Goal: Task Accomplishment & Management: Complete application form

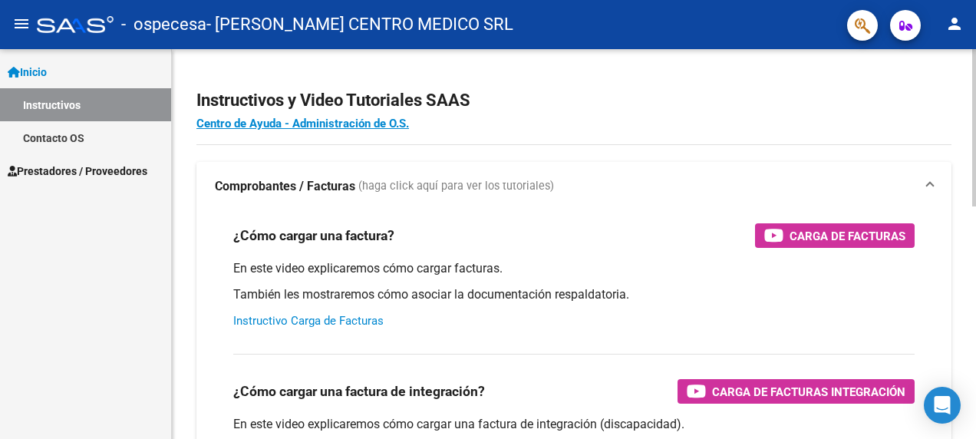
click at [364, 325] on link "Instructivo Carga de Facturas" at bounding box center [308, 321] width 150 height 14
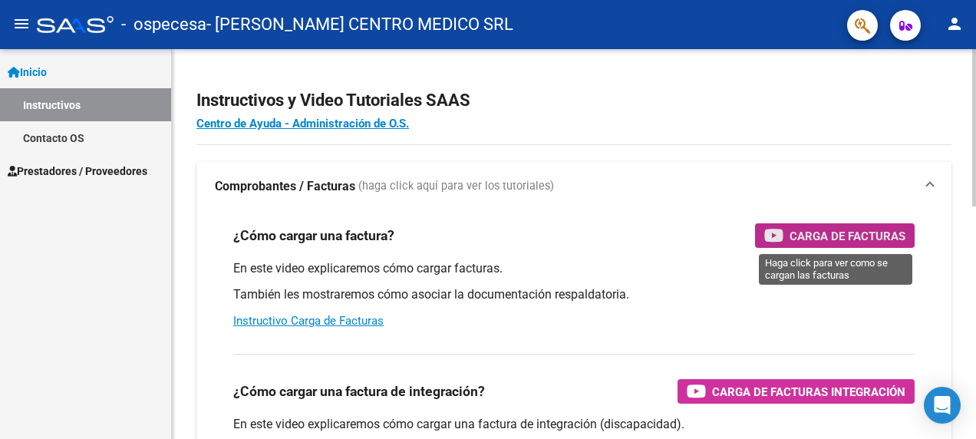
click at [839, 226] on div "Carga de Facturas" at bounding box center [834, 235] width 141 height 25
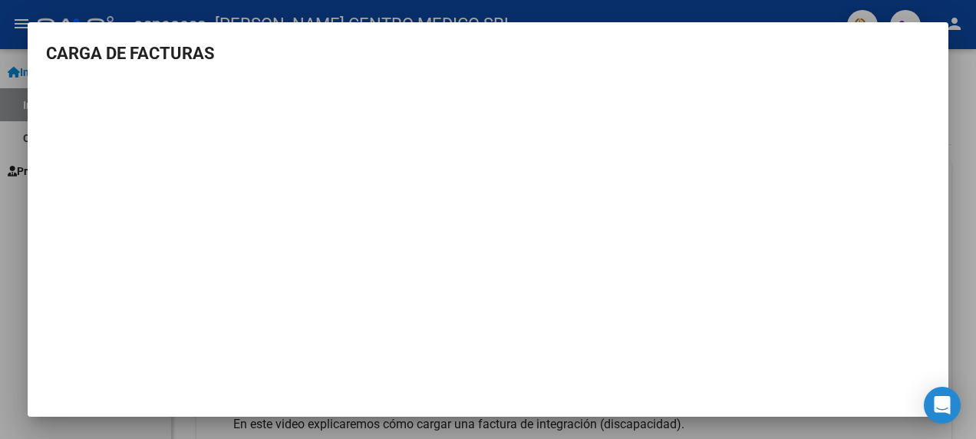
click at [953, 143] on div at bounding box center [488, 219] width 976 height 439
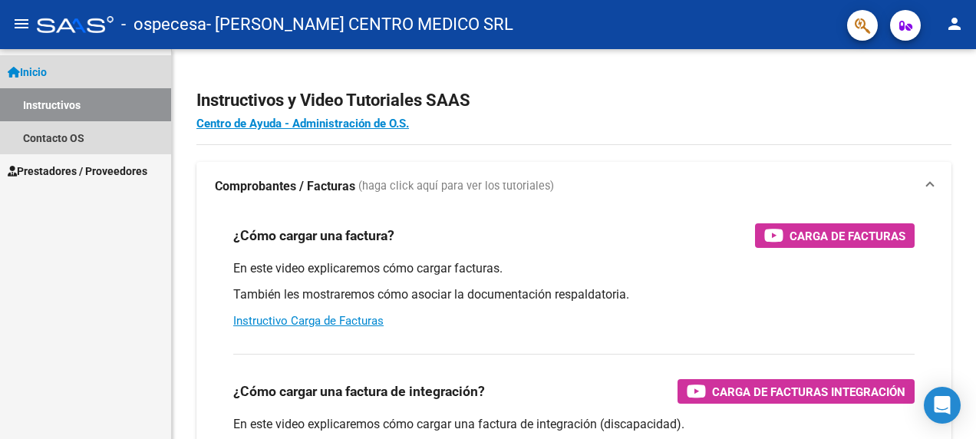
click at [47, 74] on span "Inicio" at bounding box center [27, 72] width 39 height 17
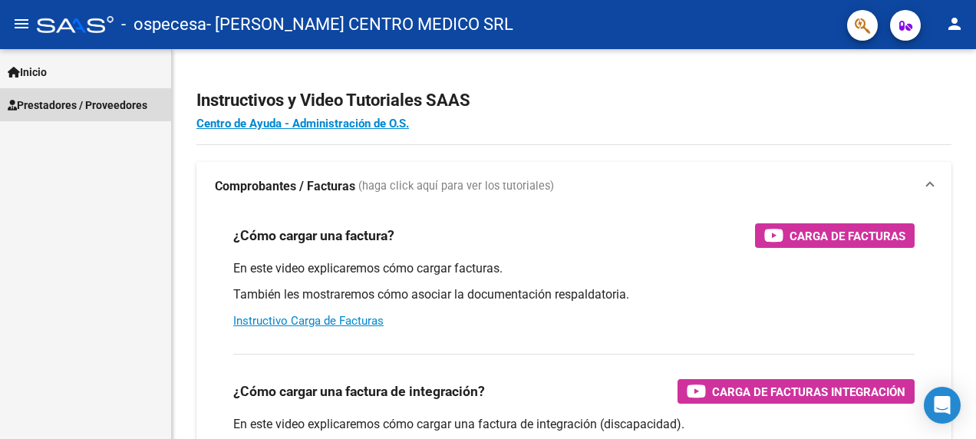
click at [67, 100] on span "Prestadores / Proveedores" at bounding box center [78, 105] width 140 height 17
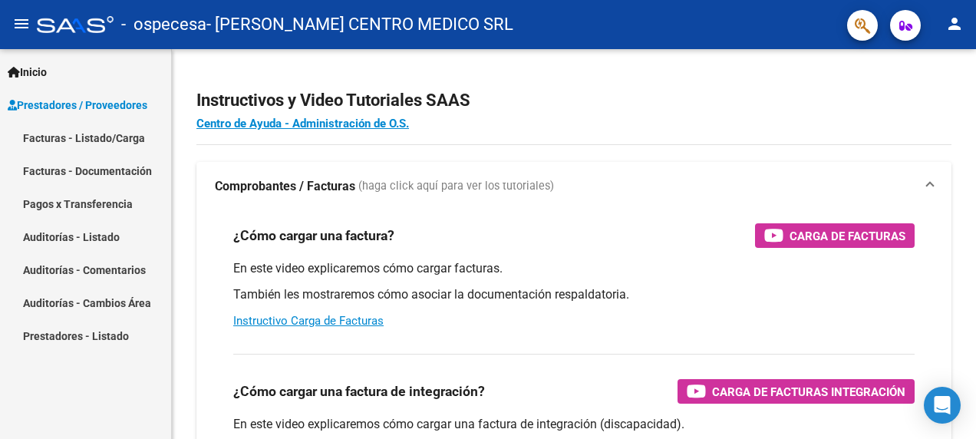
click at [123, 137] on link "Facturas - Listado/Carga" at bounding box center [85, 137] width 171 height 33
click at [82, 134] on link "Facturas - Listado/Carga" at bounding box center [85, 137] width 171 height 33
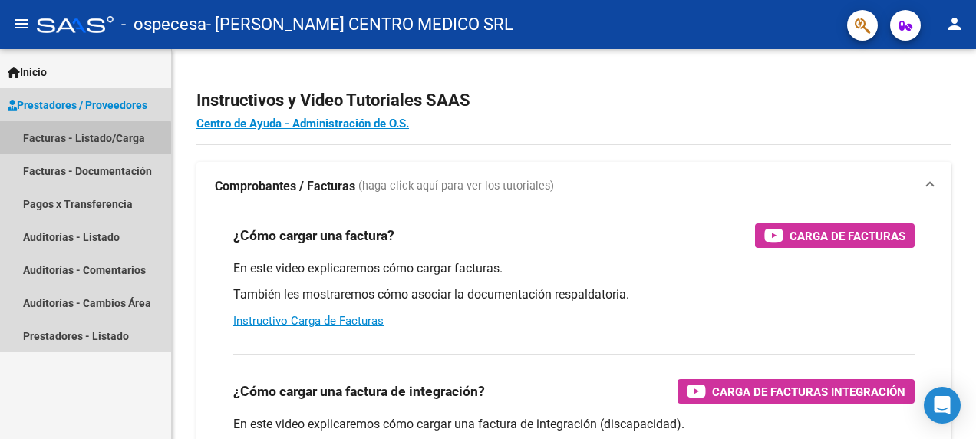
click at [48, 141] on link "Facturas - Listado/Carga" at bounding box center [85, 137] width 171 height 33
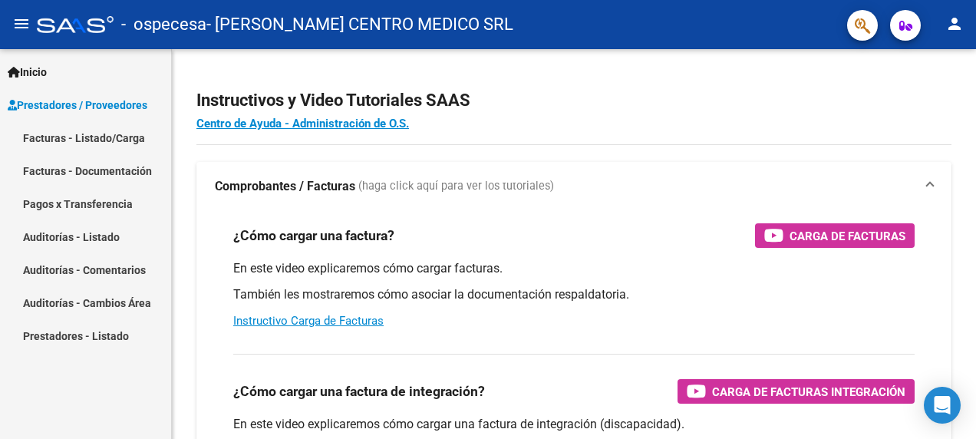
click at [48, 141] on link "Facturas - Listado/Carga" at bounding box center [85, 137] width 171 height 33
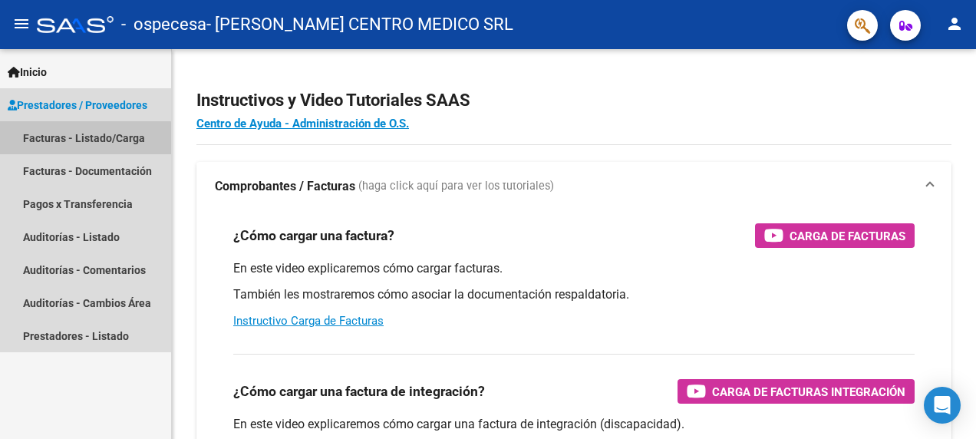
click at [48, 141] on link "Facturas - Listado/Carga" at bounding box center [85, 137] width 171 height 33
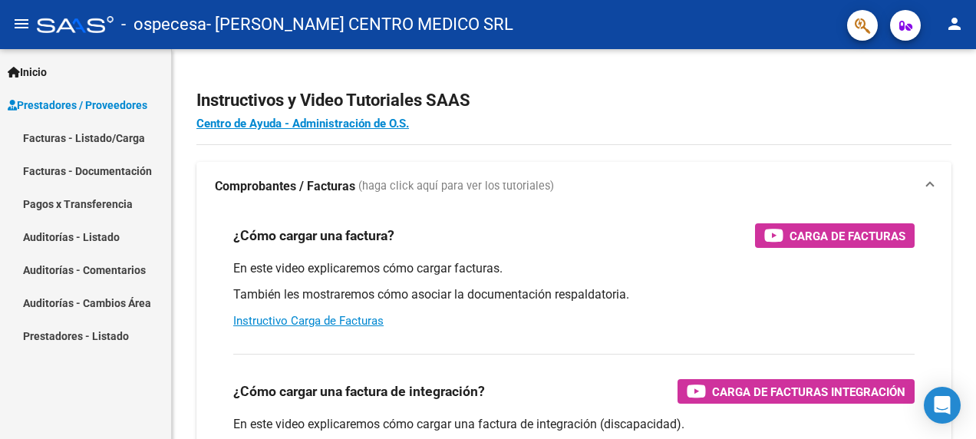
click at [68, 114] on link "Prestadores / Proveedores" at bounding box center [85, 104] width 171 height 33
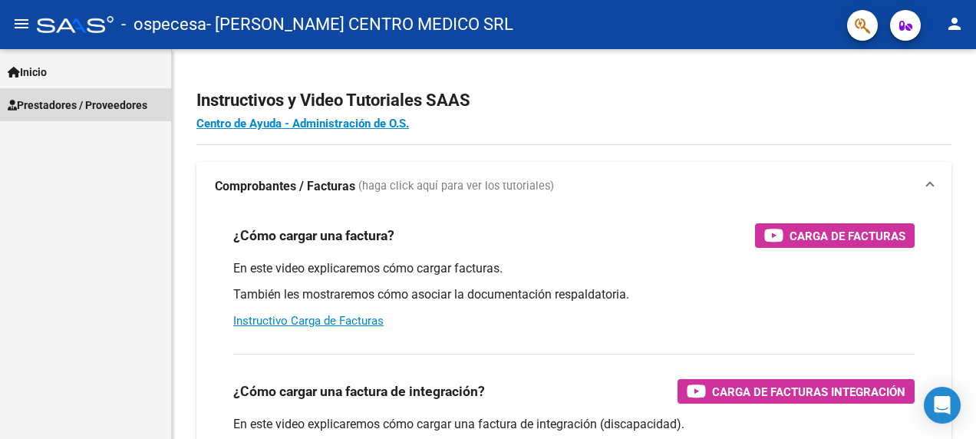
click at [25, 101] on span "Prestadores / Proveedores" at bounding box center [78, 105] width 140 height 17
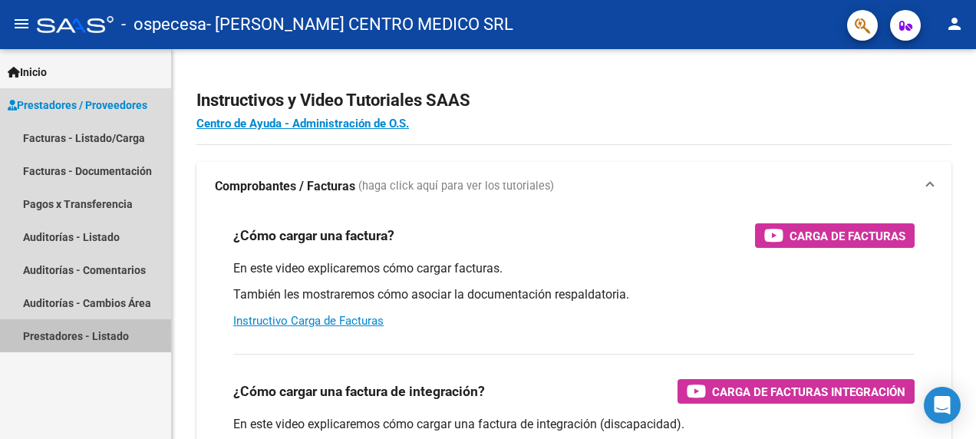
click at [80, 338] on link "Prestadores - Listado" at bounding box center [85, 335] width 171 height 33
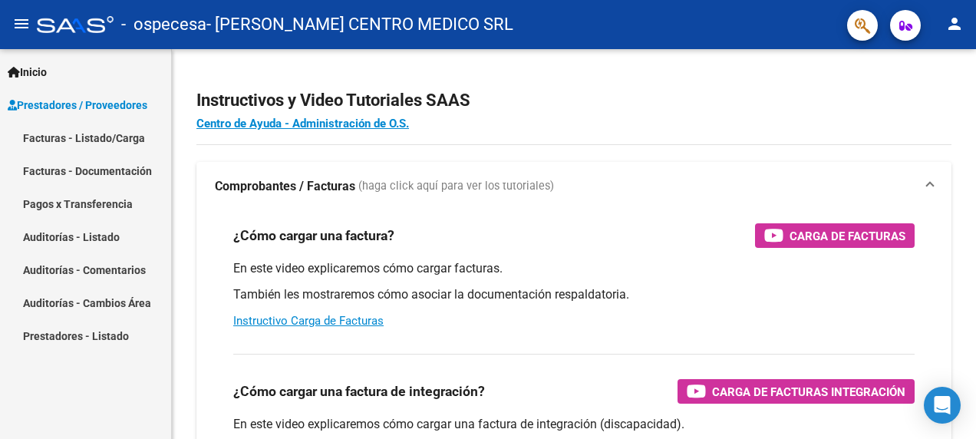
click at [118, 137] on link "Facturas - Listado/Carga" at bounding box center [85, 137] width 171 height 33
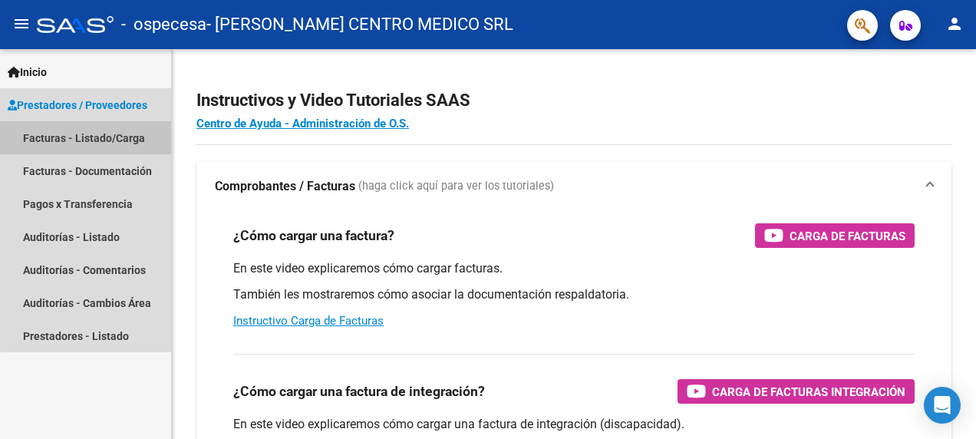
click at [118, 137] on link "Facturas - Listado/Carga" at bounding box center [85, 137] width 171 height 33
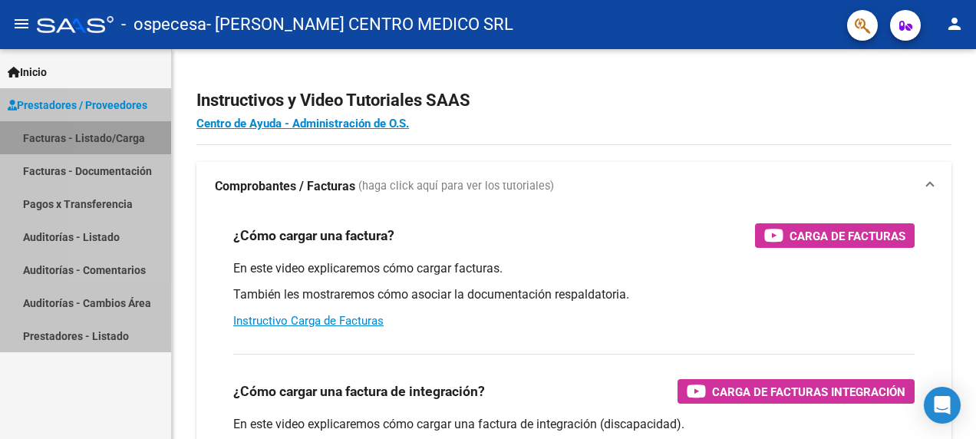
click at [118, 137] on link "Facturas - Listado/Carga" at bounding box center [85, 137] width 171 height 33
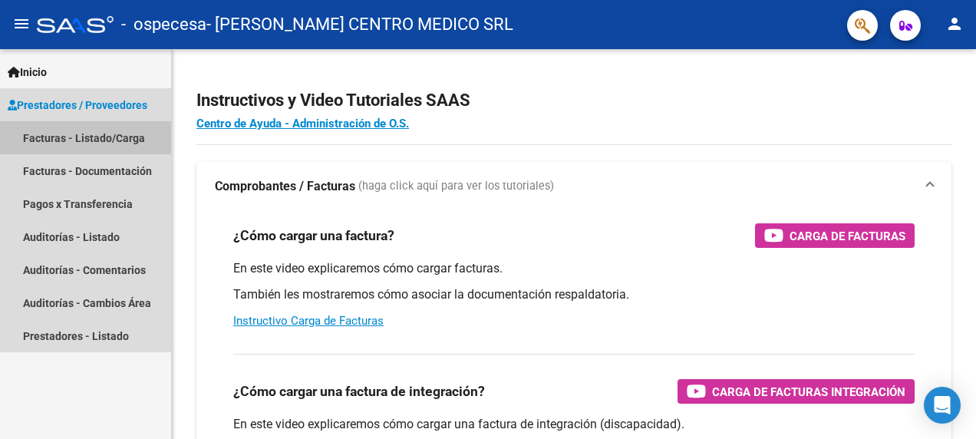
click at [119, 136] on link "Facturas - Listado/Carga" at bounding box center [85, 137] width 171 height 33
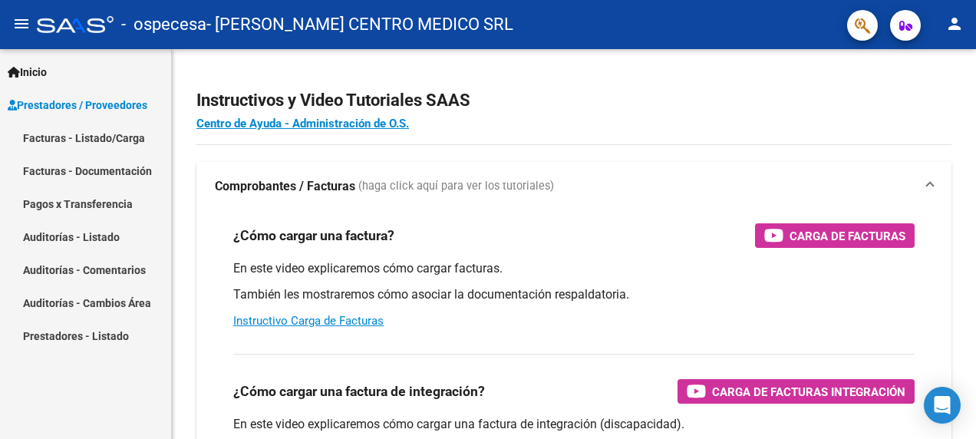
click at [130, 109] on span "Prestadores / Proveedores" at bounding box center [78, 105] width 140 height 17
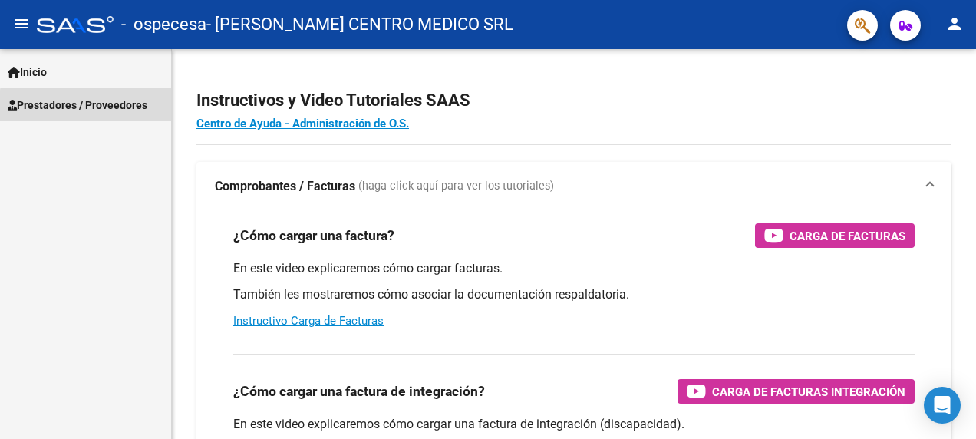
click at [130, 109] on span "Prestadores / Proveedores" at bounding box center [78, 105] width 140 height 17
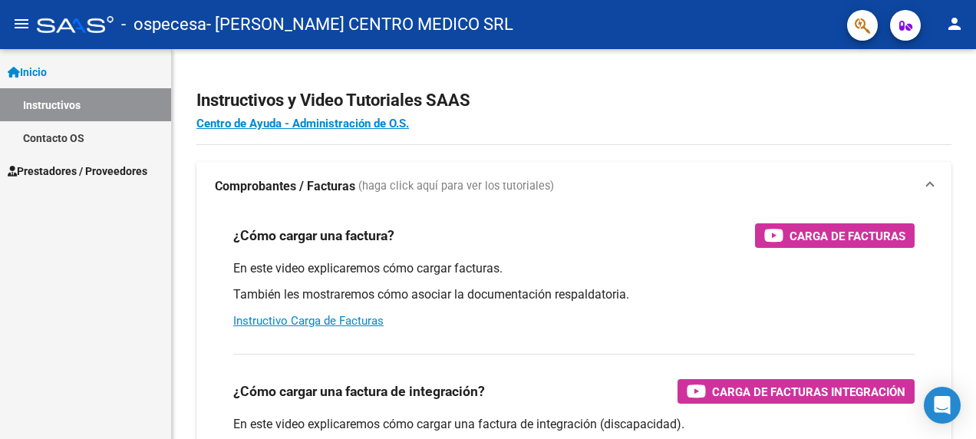
click at [43, 64] on span "Inicio" at bounding box center [27, 72] width 39 height 17
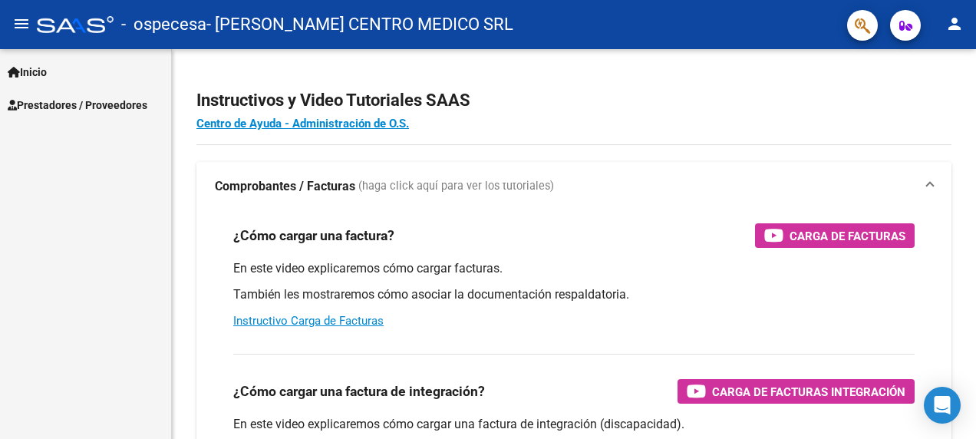
click at [66, 98] on span "Prestadores / Proveedores" at bounding box center [78, 105] width 140 height 17
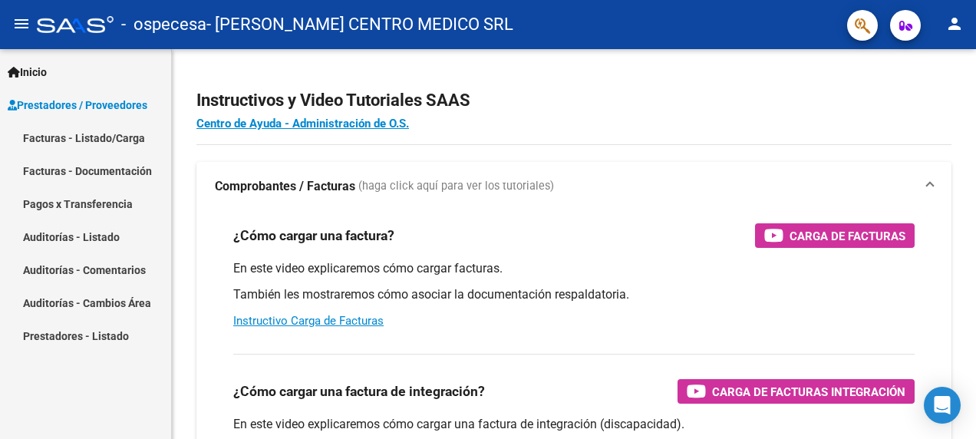
click at [84, 138] on link "Facturas - Listado/Carga" at bounding box center [85, 137] width 171 height 33
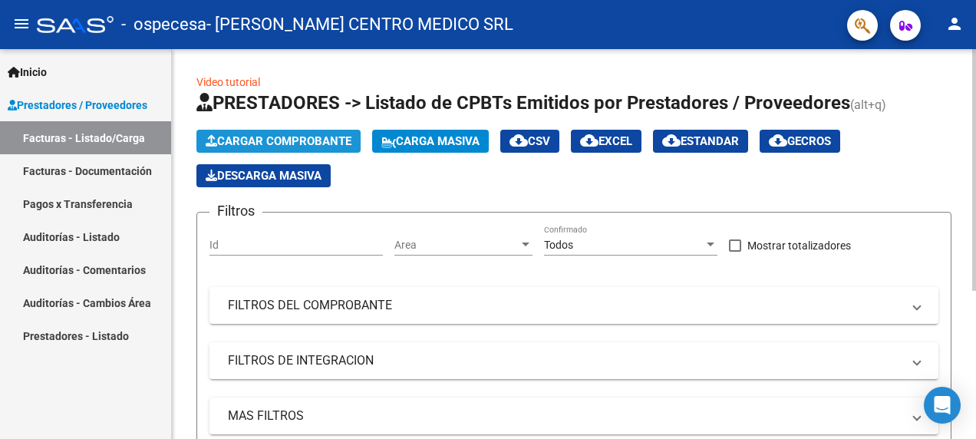
click at [295, 146] on span "Cargar Comprobante" at bounding box center [279, 141] width 146 height 14
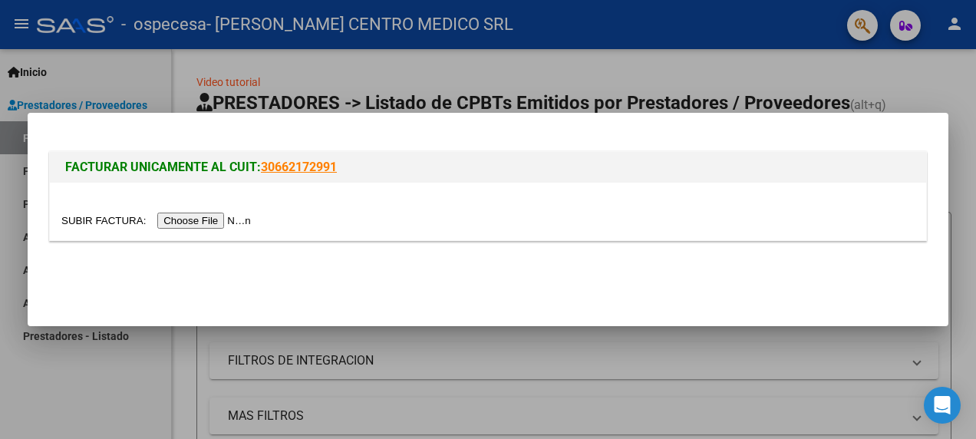
click at [221, 217] on input "file" at bounding box center [158, 221] width 194 height 16
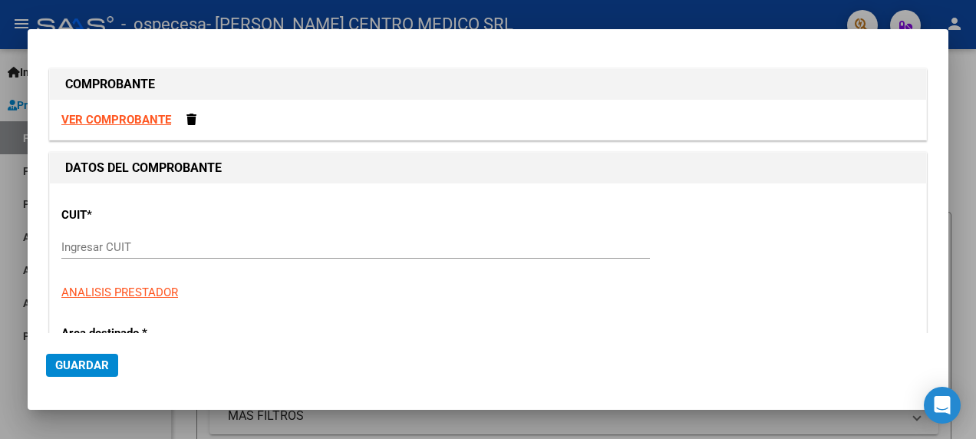
click at [146, 240] on input "Ingresar CUIT" at bounding box center [355, 247] width 589 height 14
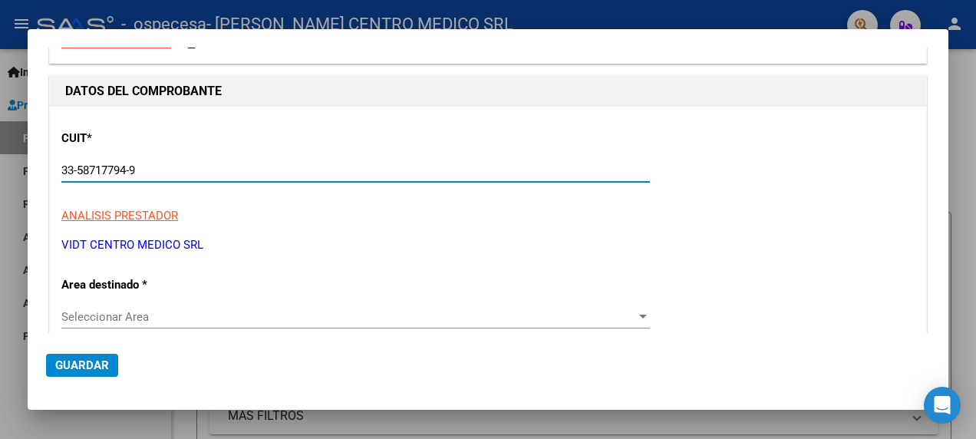
scroll to position [153, 0]
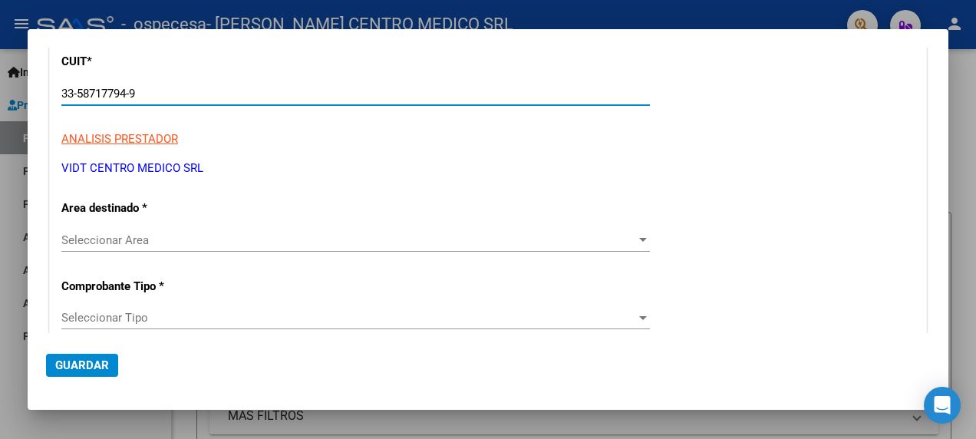
type input "33-58717794-9"
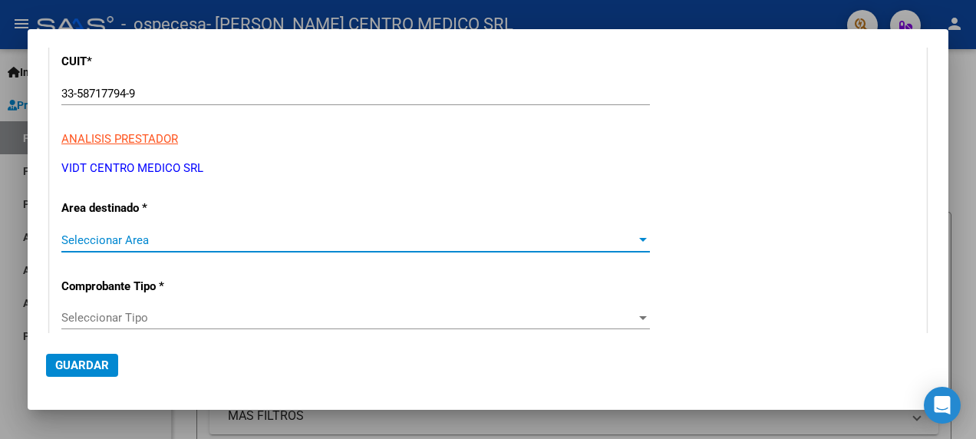
click at [334, 239] on span "Seleccionar Area" at bounding box center [348, 240] width 575 height 14
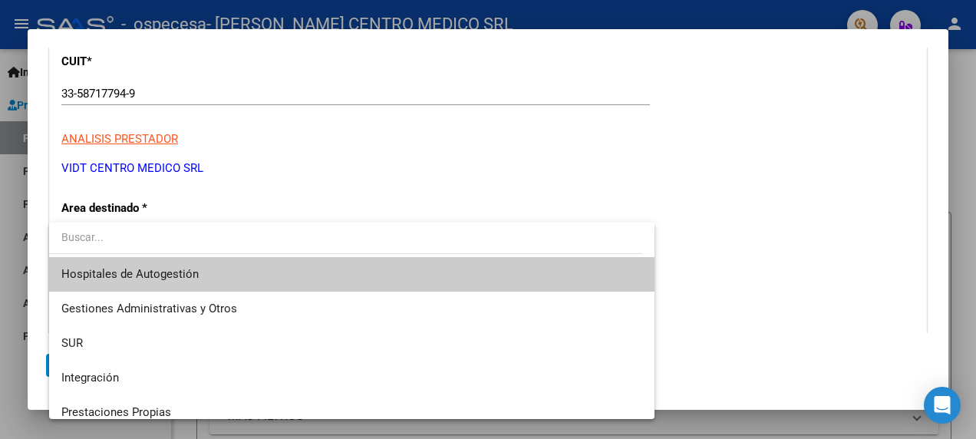
scroll to position [0, 0]
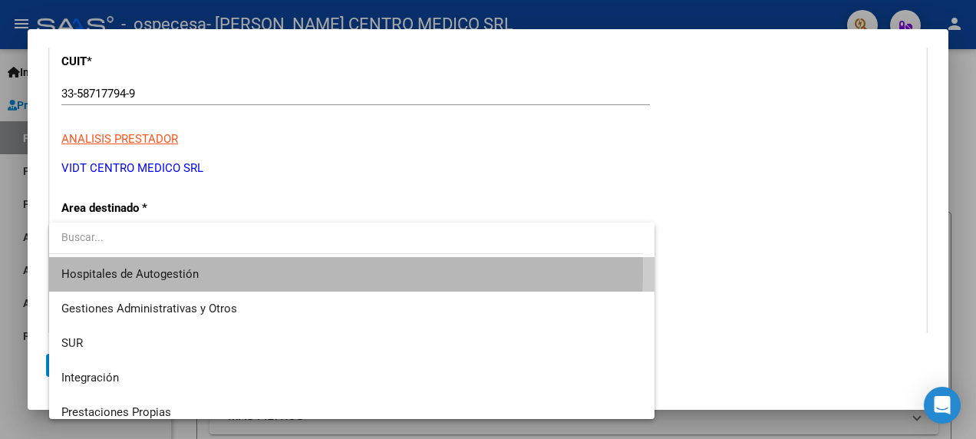
click at [242, 272] on span "Hospitales de Autogestión" at bounding box center [351, 274] width 581 height 35
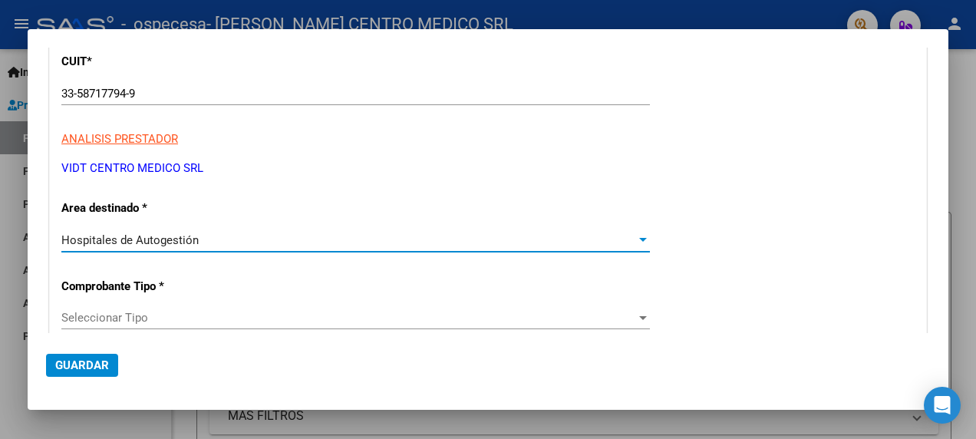
click at [450, 321] on span "Seleccionar Tipo" at bounding box center [348, 318] width 575 height 14
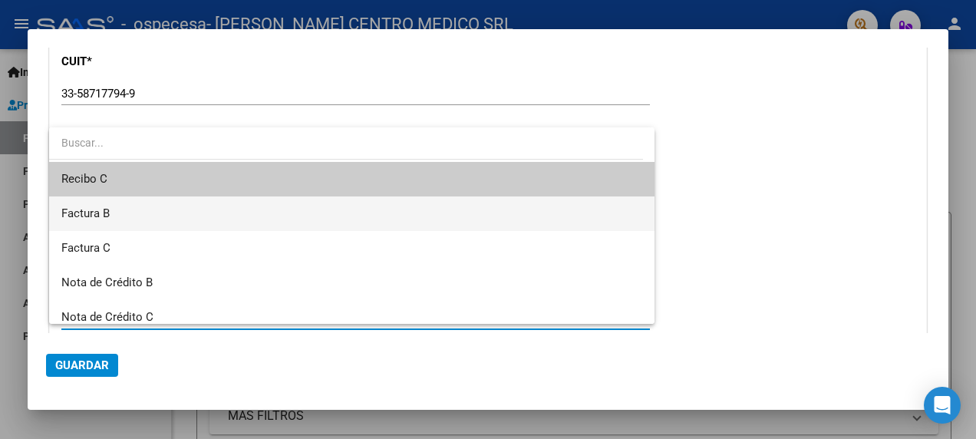
click at [130, 207] on span "Factura B" at bounding box center [351, 213] width 581 height 35
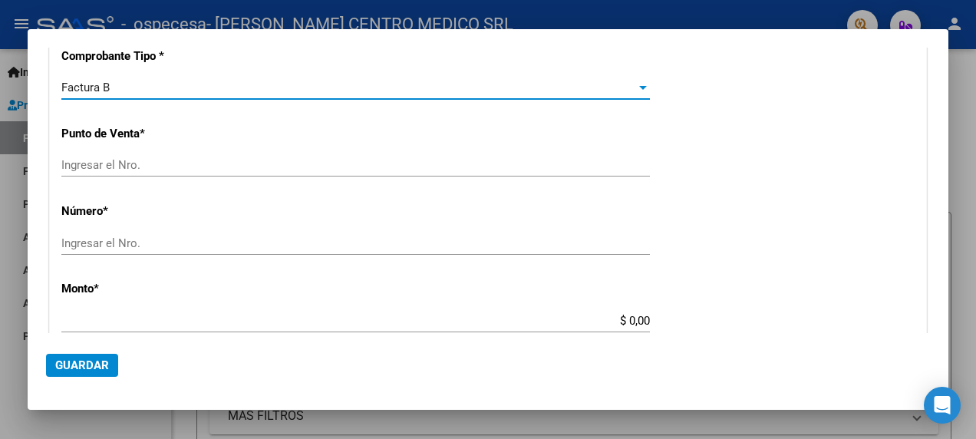
scroll to position [230, 0]
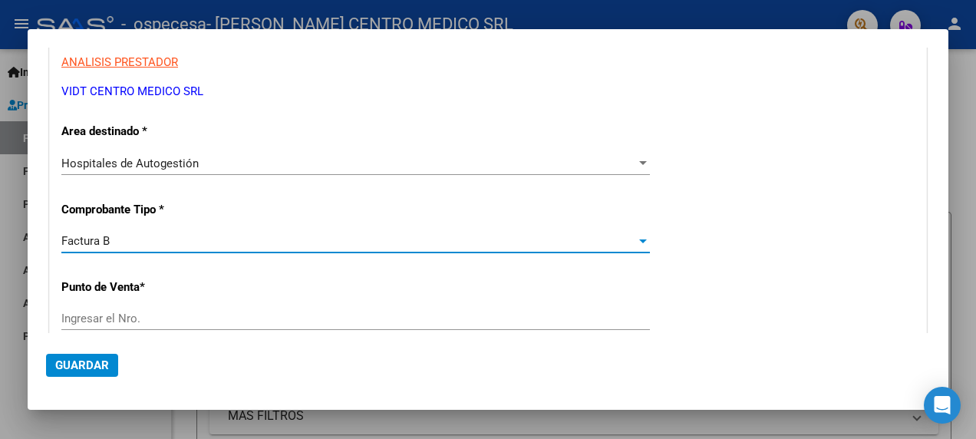
click at [265, 317] on input "Ingresar el Nro." at bounding box center [355, 319] width 589 height 14
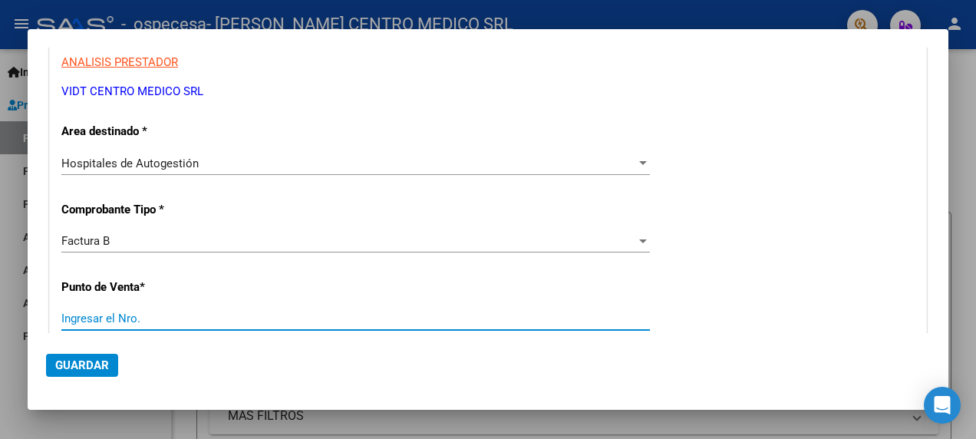
scroll to position [307, 0]
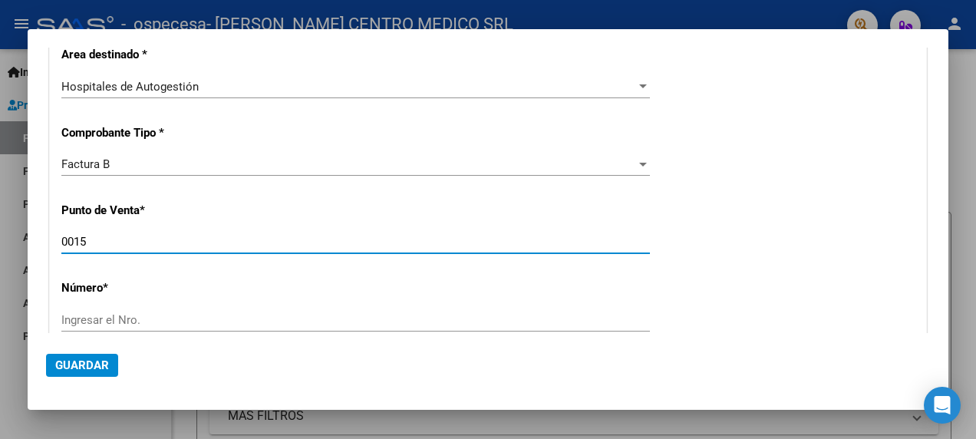
type input "0015"
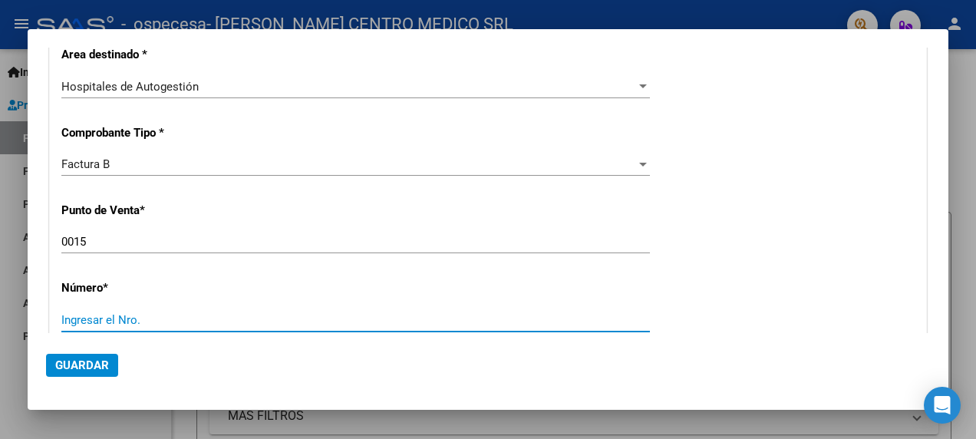
click at [193, 325] on input "Ingresar el Nro." at bounding box center [355, 320] width 589 height 14
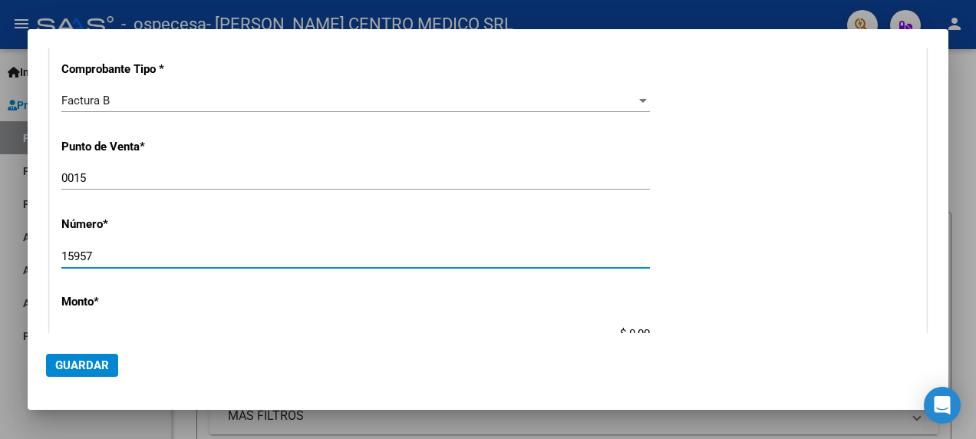
scroll to position [460, 0]
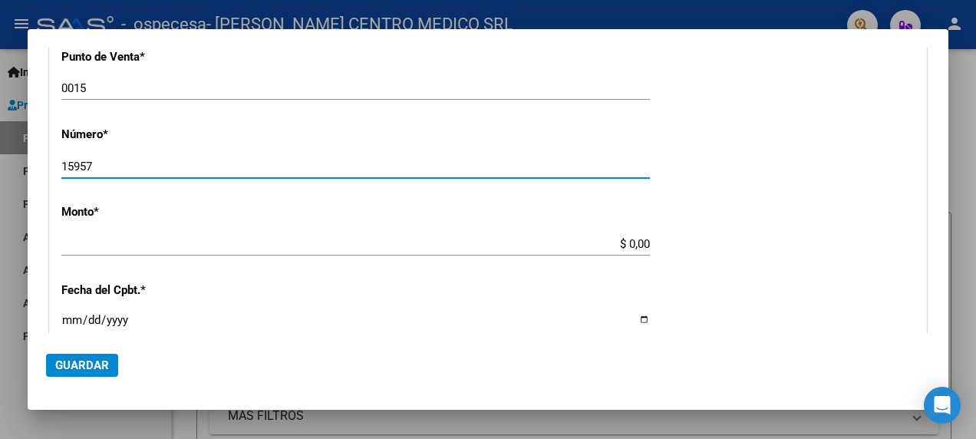
type input "15957"
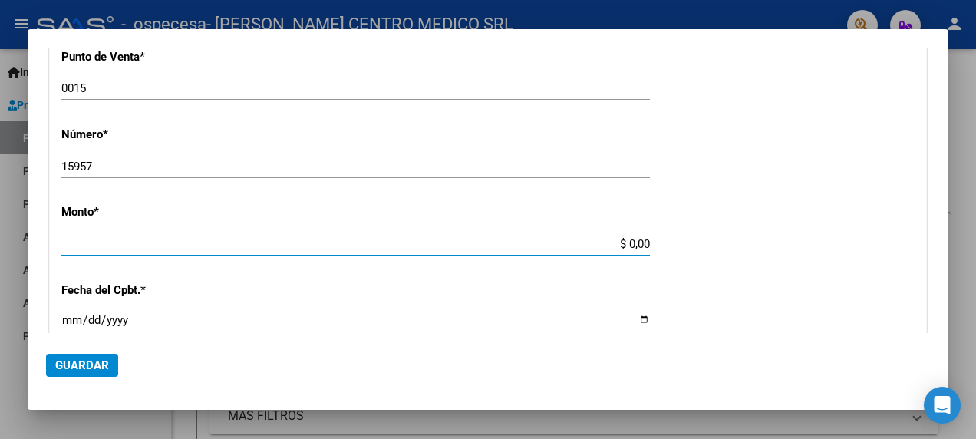
click at [198, 244] on input "$ 0,00" at bounding box center [355, 244] width 589 height 14
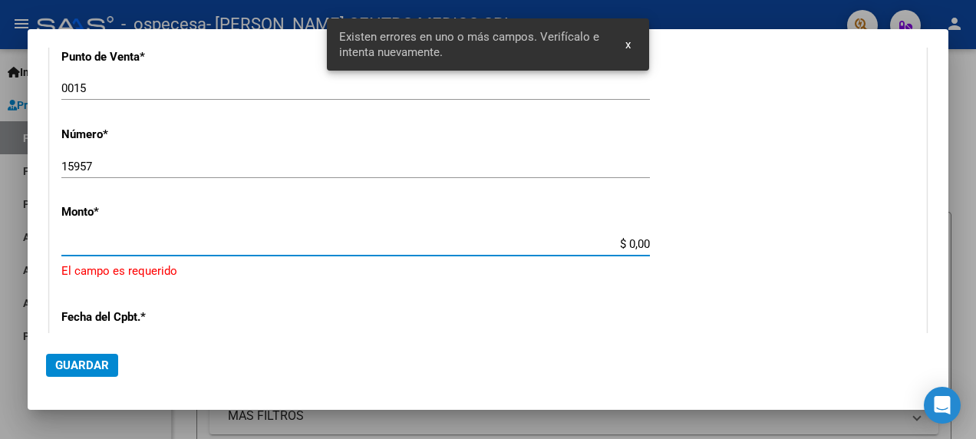
scroll to position [506, 0]
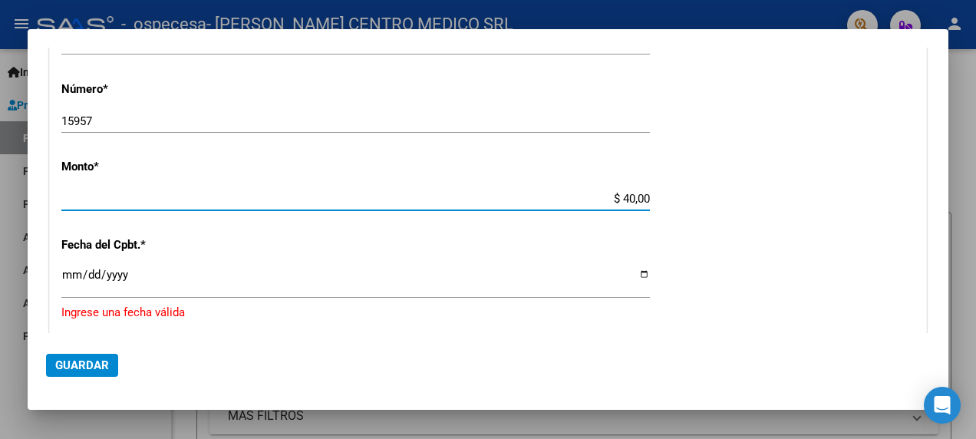
click at [628, 198] on input "$ 40,00" at bounding box center [355, 199] width 589 height 14
type input "$ 4.095.000,00"
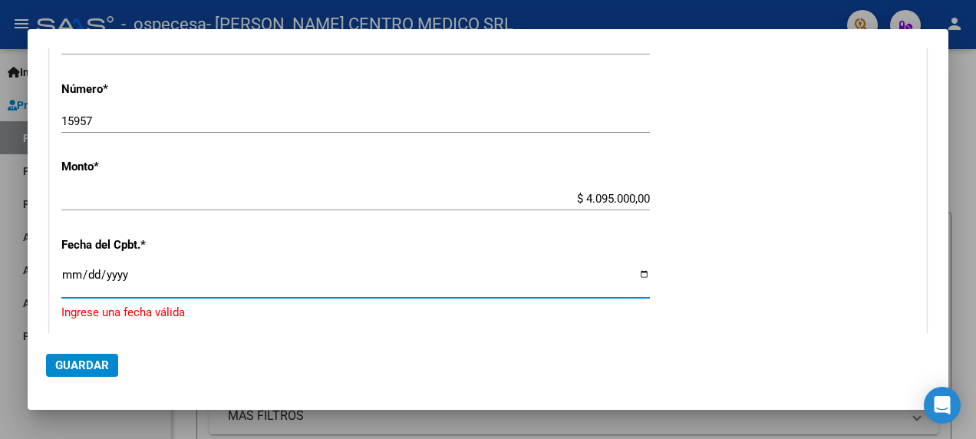
click at [638, 281] on input "Ingresar la fecha" at bounding box center [355, 281] width 589 height 25
click at [634, 275] on input "Ingresar la fecha" at bounding box center [355, 281] width 589 height 25
type input "[DATE]"
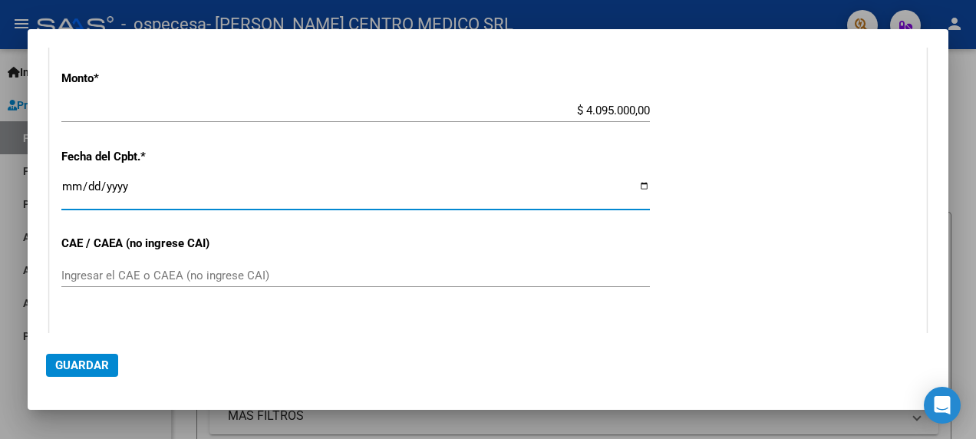
scroll to position [659, 0]
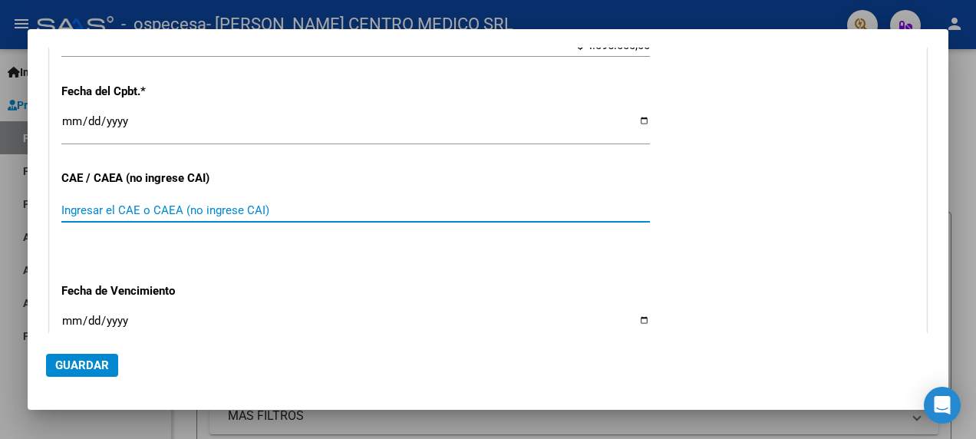
paste input "75369499852800"
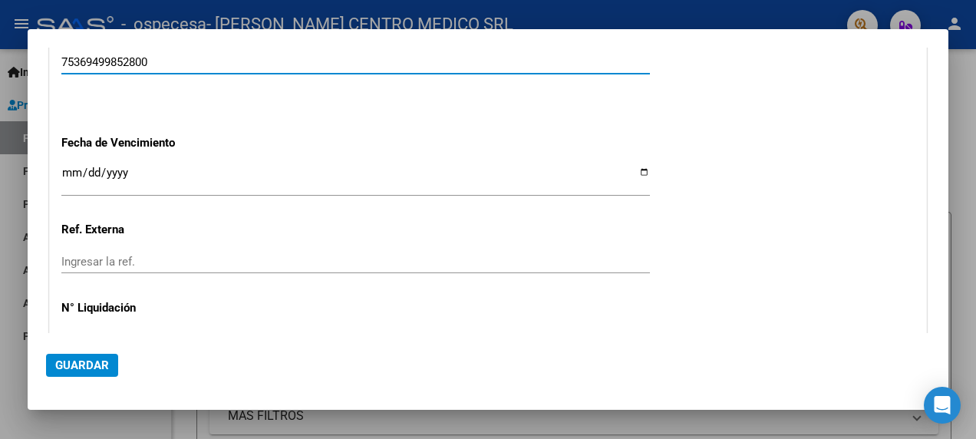
scroll to position [813, 0]
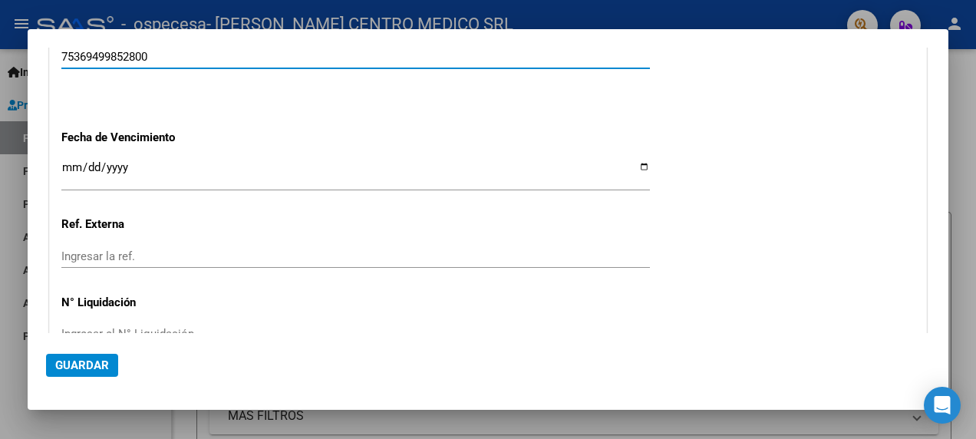
type input "75369499852800"
click at [270, 173] on input "Ingresar la fecha" at bounding box center [355, 173] width 589 height 25
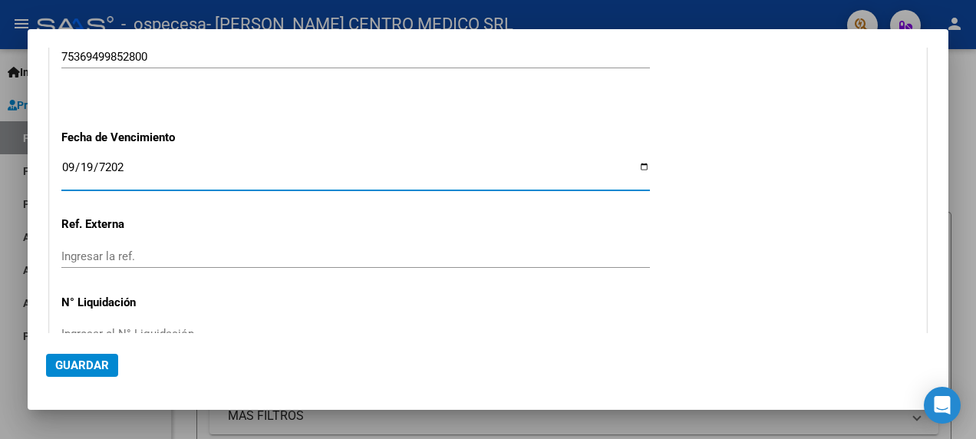
type input "[DATE]"
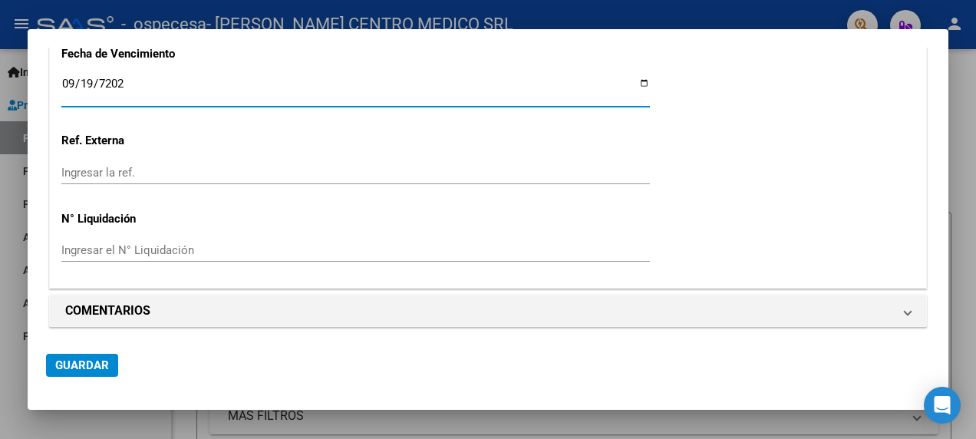
scroll to position [899, 0]
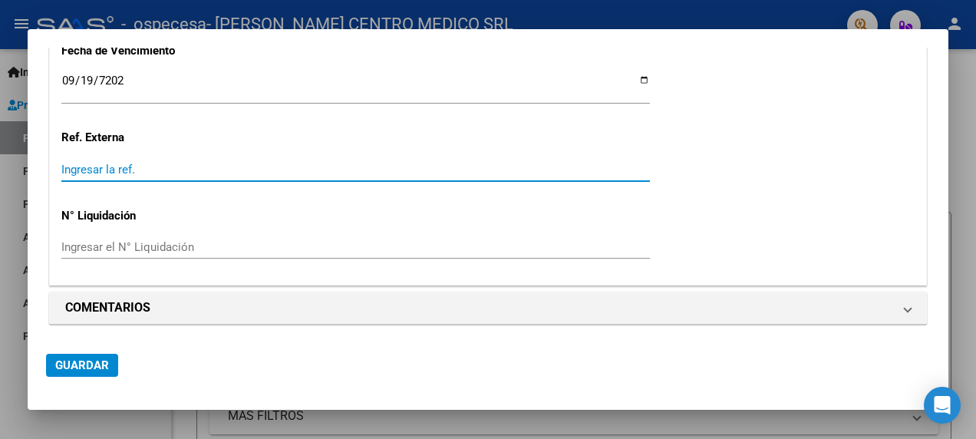
click at [254, 163] on input "Ingresar la ref." at bounding box center [355, 170] width 589 height 14
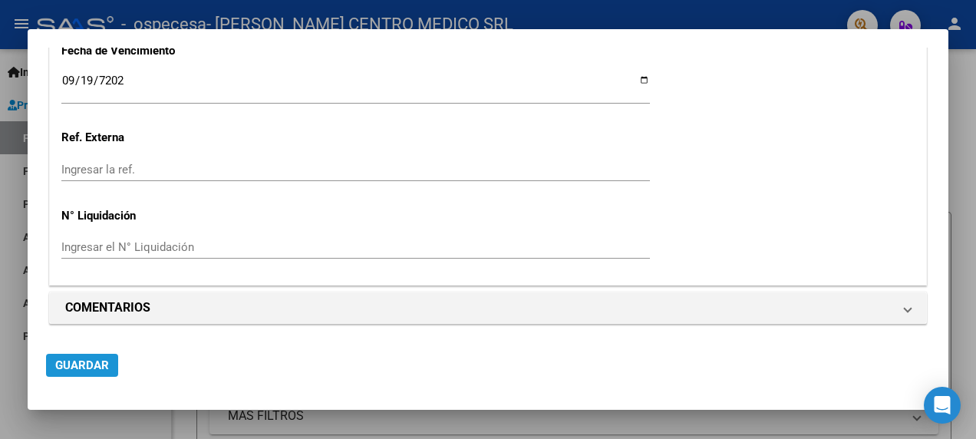
click at [89, 364] on span "Guardar" at bounding box center [82, 365] width 54 height 14
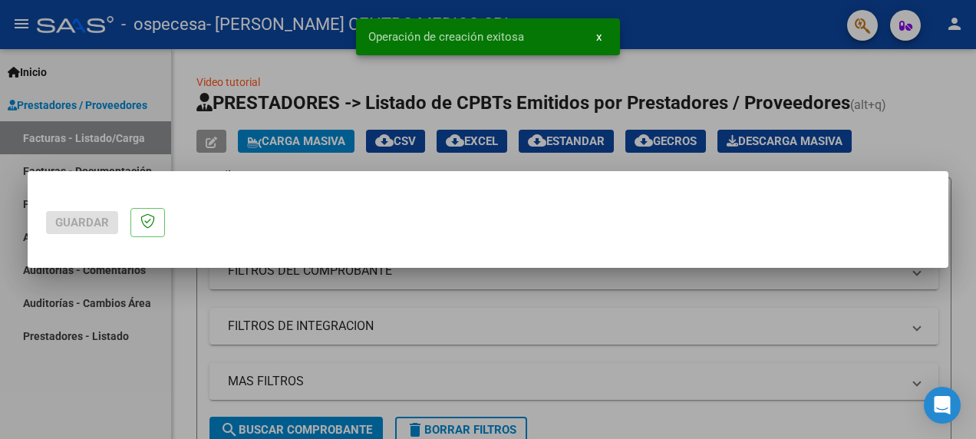
scroll to position [0, 0]
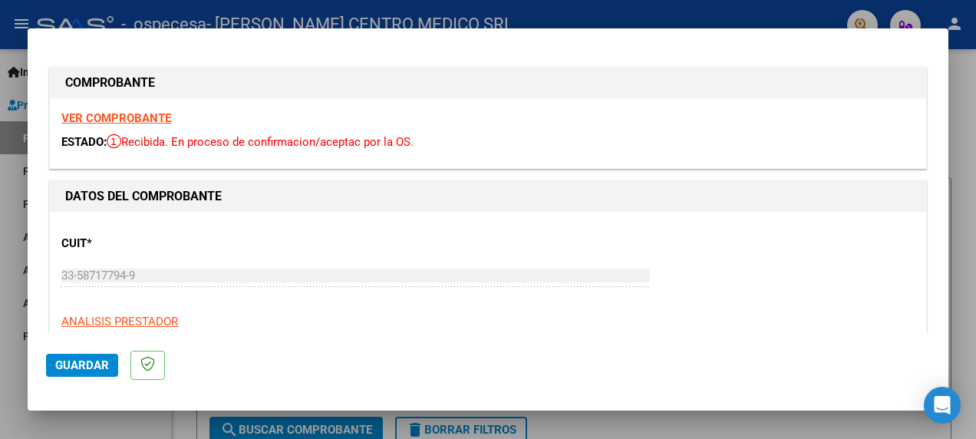
click at [139, 116] on strong "VER COMPROBANTE" at bounding box center [116, 118] width 110 height 14
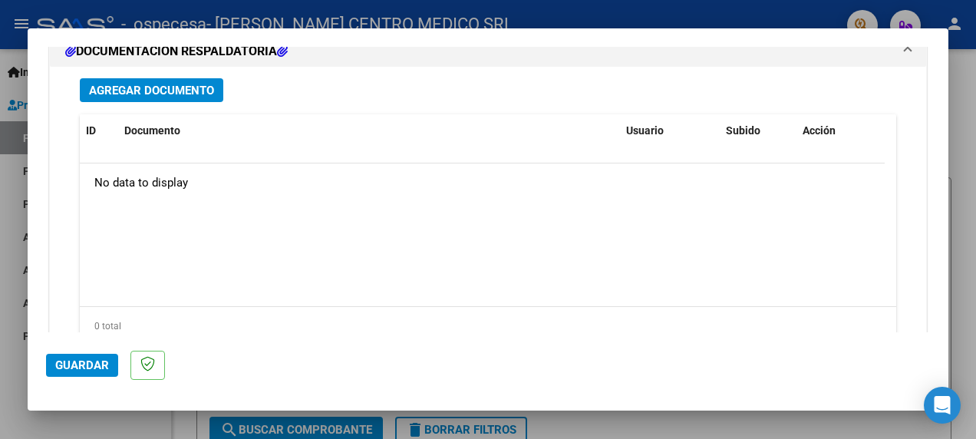
scroll to position [1074, 0]
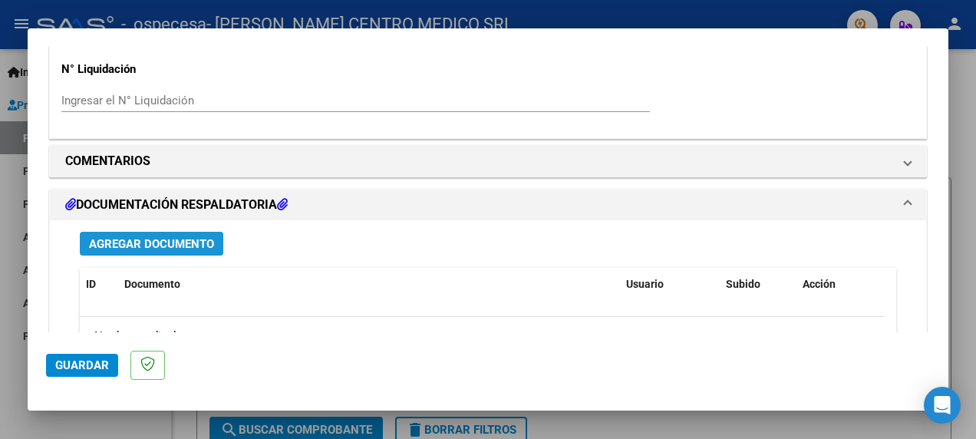
click at [154, 242] on span "Agregar Documento" at bounding box center [151, 244] width 125 height 14
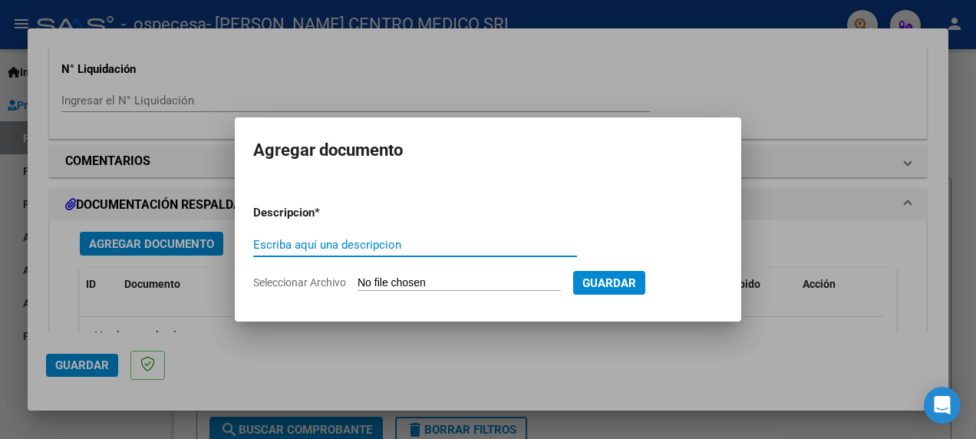
click at [492, 279] on input "Seleccionar Archivo" at bounding box center [459, 283] width 203 height 15
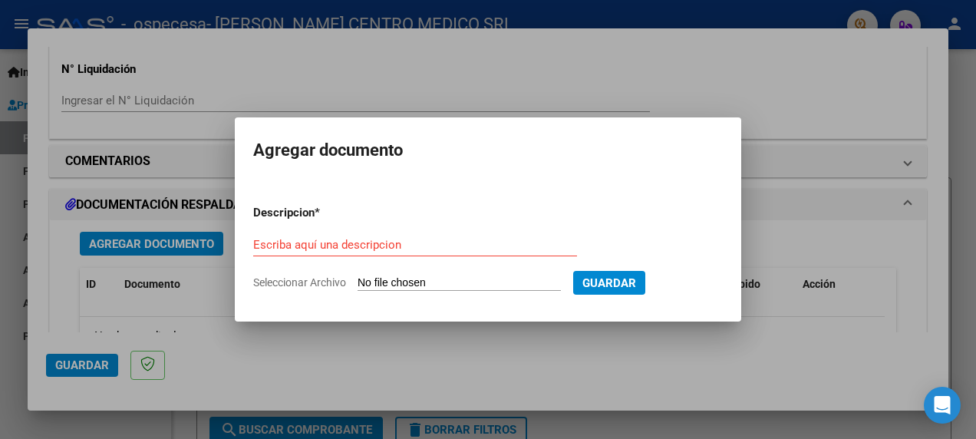
click at [901, 318] on div at bounding box center [488, 219] width 976 height 439
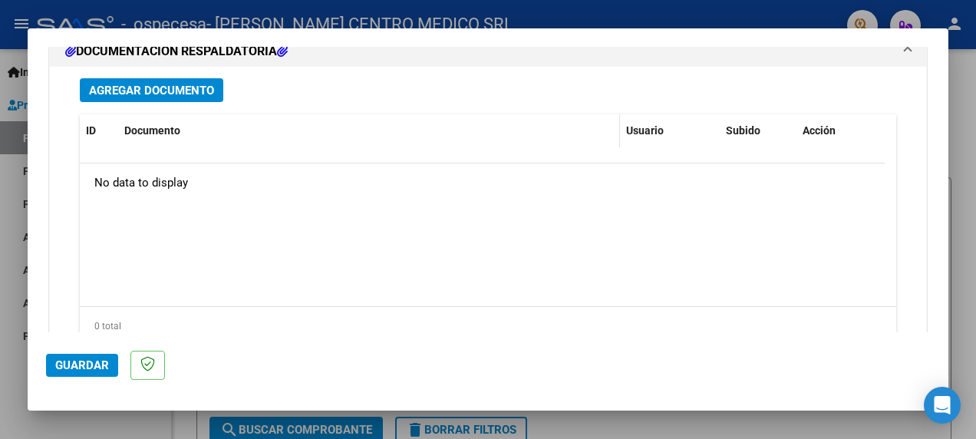
scroll to position [1151, 0]
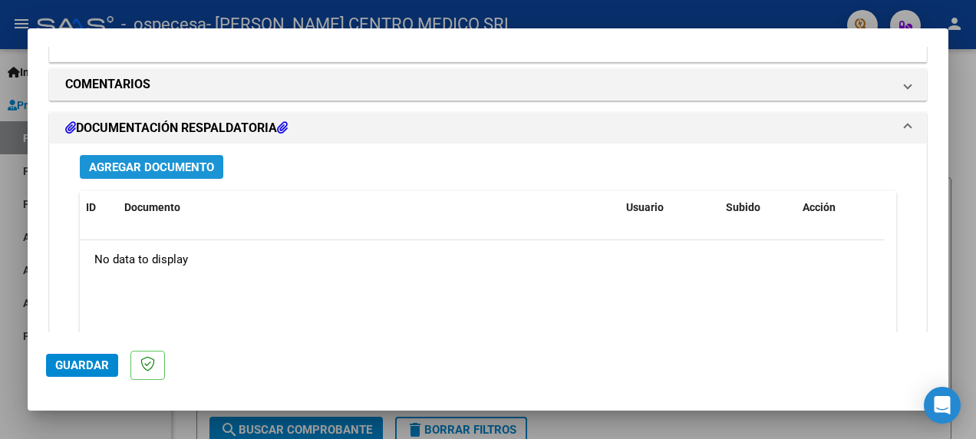
click at [186, 169] on span "Agregar Documento" at bounding box center [151, 167] width 125 height 14
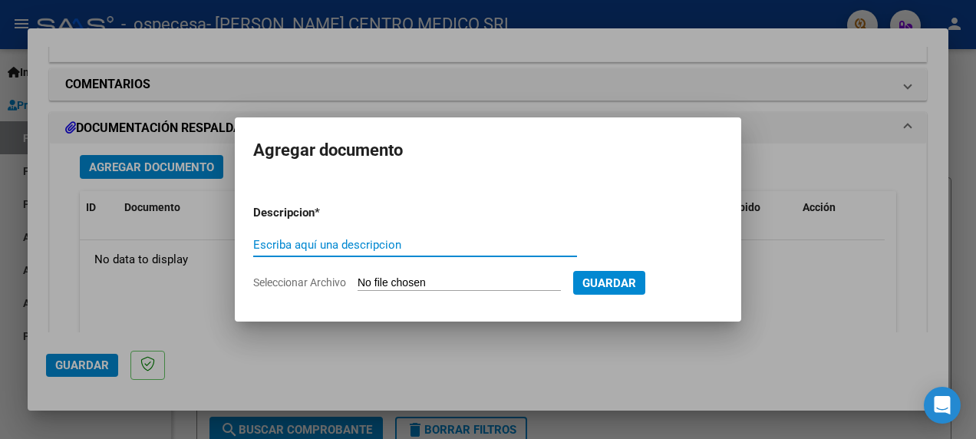
click at [436, 249] on input "Escriba aquí una descripcion" at bounding box center [415, 245] width 324 height 14
click at [434, 276] on input "Seleccionar Archivo" at bounding box center [459, 283] width 203 height 15
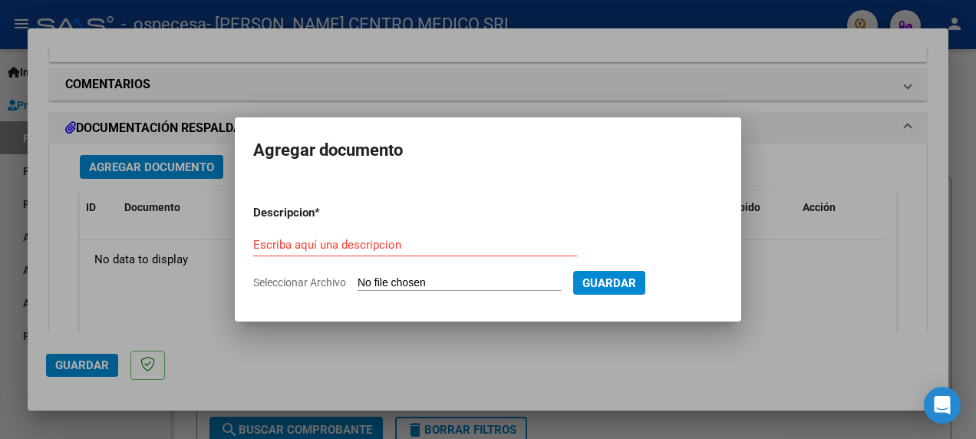
type input "C:\fakepath\Ceramica 15957 DOC.pdf"
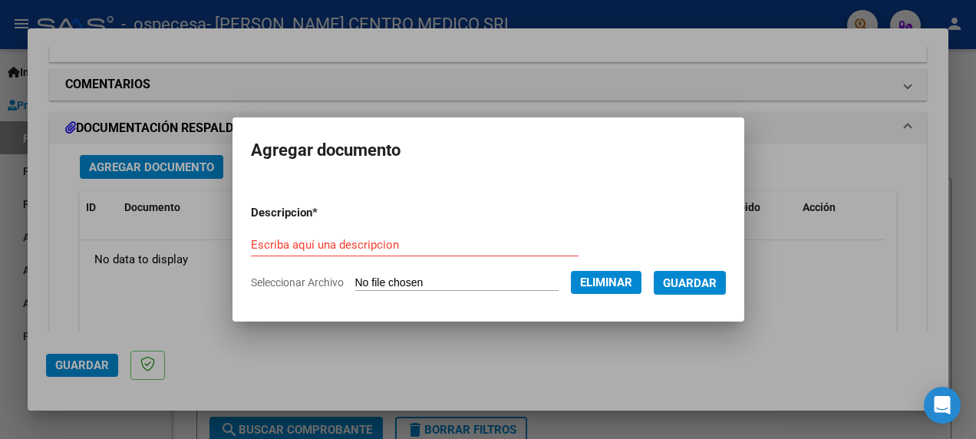
click at [434, 249] on input "Escriba aquí una descripcion" at bounding box center [415, 245] width 328 height 14
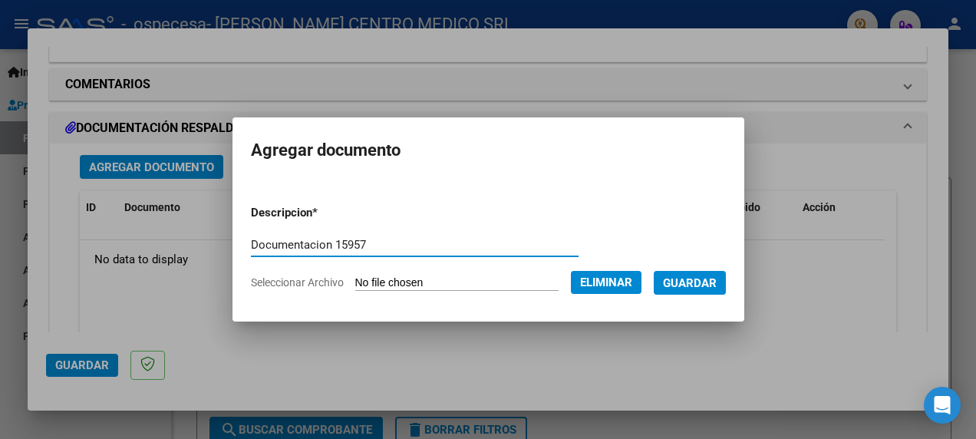
type input "Documentacion 15957"
click at [689, 278] on span "Guardar" at bounding box center [690, 283] width 54 height 14
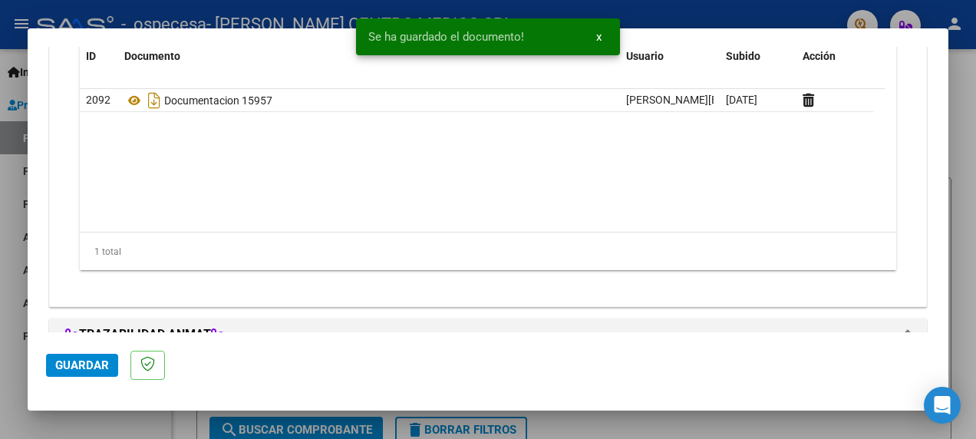
scroll to position [1304, 0]
click at [58, 365] on span "Guardar" at bounding box center [82, 365] width 54 height 14
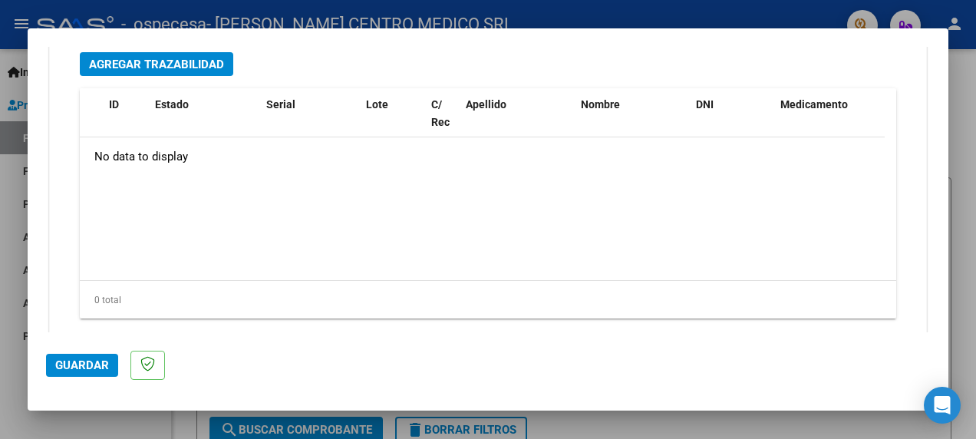
scroll to position [1644, 0]
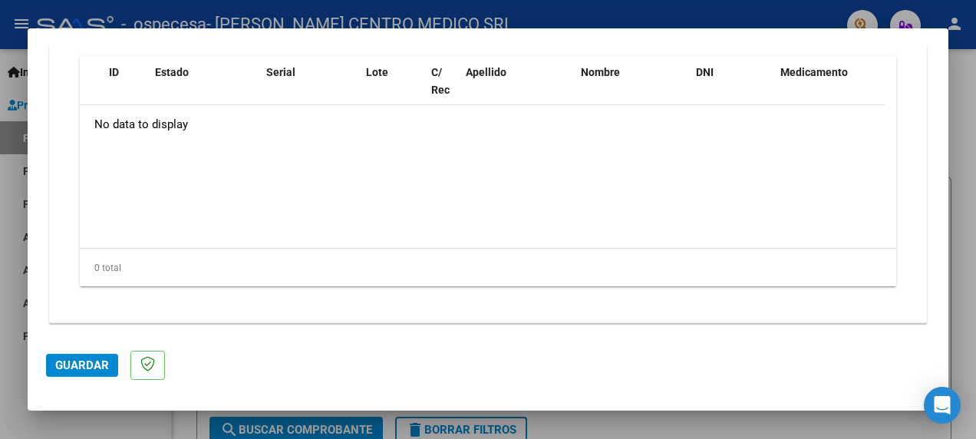
click at [972, 102] on div at bounding box center [488, 219] width 976 height 439
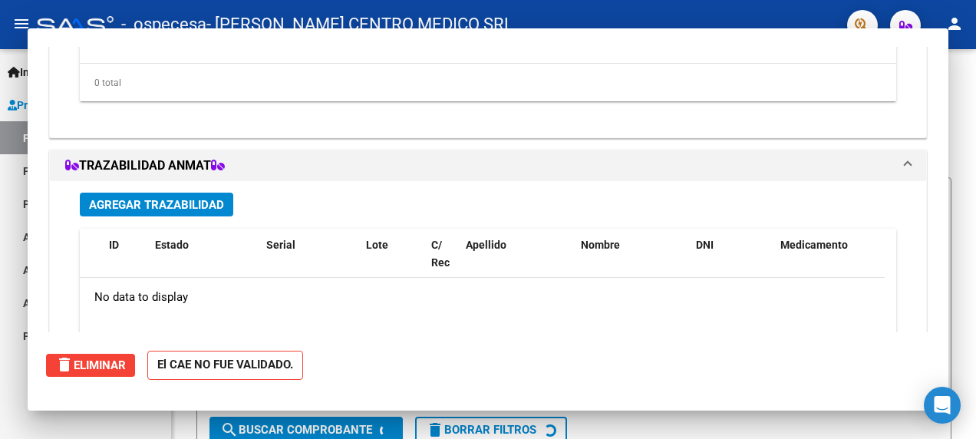
scroll to position [0, 0]
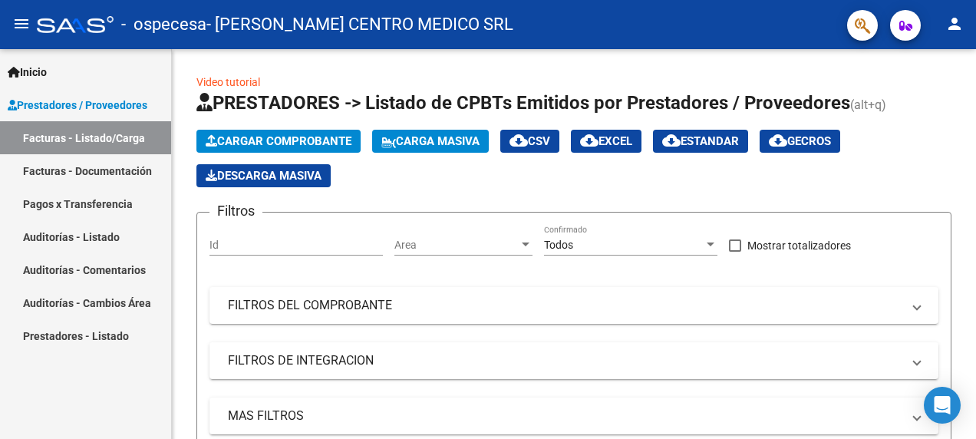
click at [71, 169] on link "Facturas - Documentación" at bounding box center [85, 170] width 171 height 33
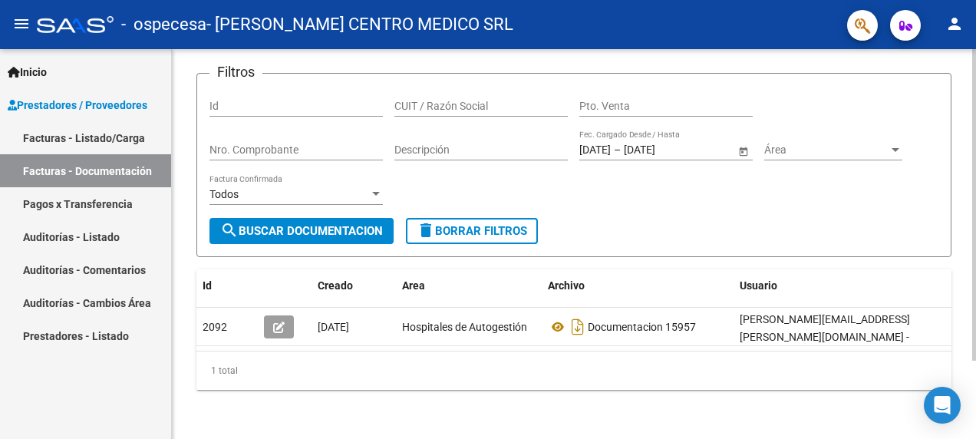
scroll to position [98, 0]
click at [86, 138] on link "Facturas - Listado/Carga" at bounding box center [85, 137] width 171 height 33
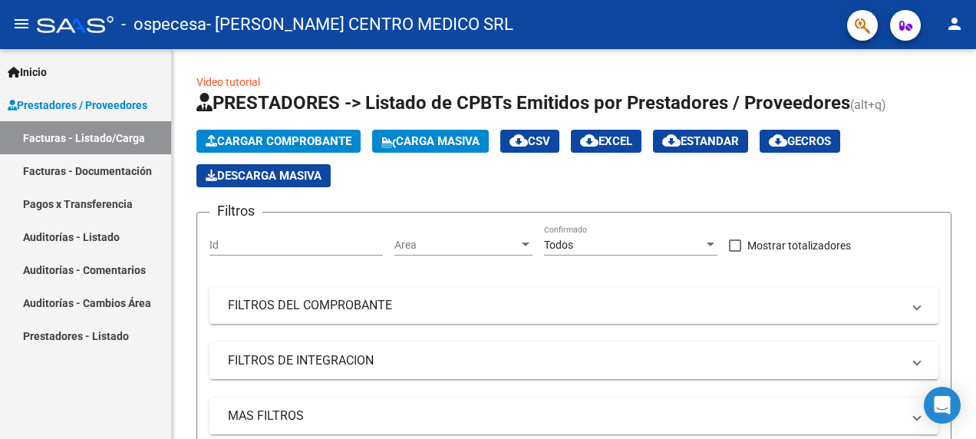
click at [95, 137] on link "Facturas - Listado/Carga" at bounding box center [85, 137] width 171 height 33
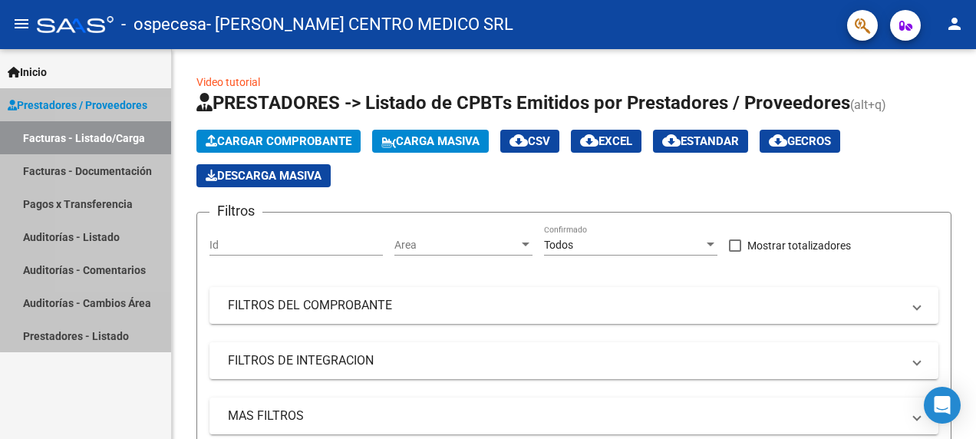
click at [95, 137] on link "Facturas - Listado/Carga" at bounding box center [85, 137] width 171 height 33
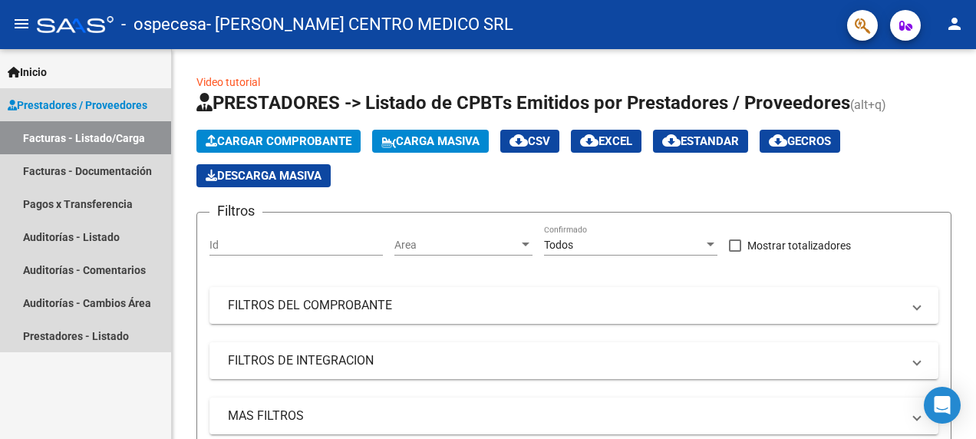
click at [104, 101] on span "Prestadores / Proveedores" at bounding box center [78, 105] width 140 height 17
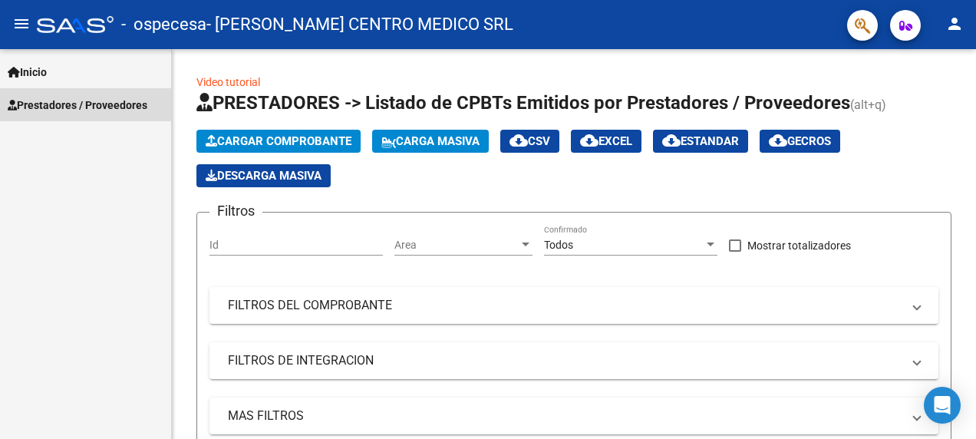
click at [129, 101] on span "Prestadores / Proveedores" at bounding box center [78, 105] width 140 height 17
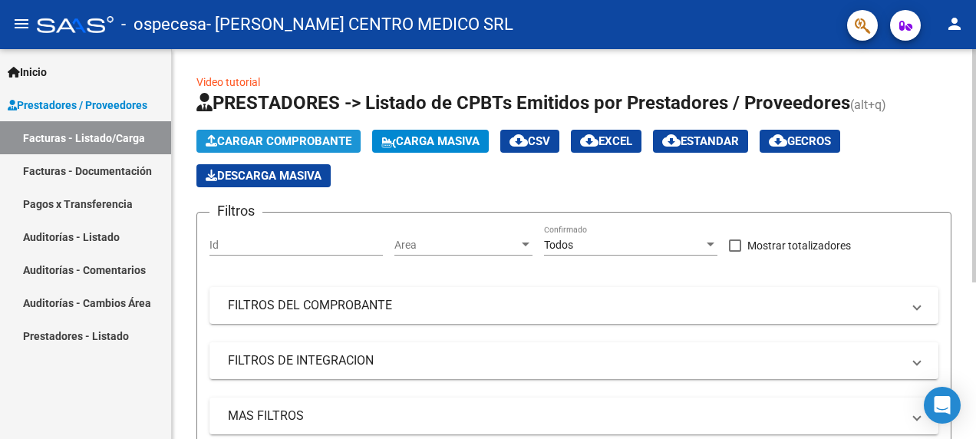
click at [259, 134] on span "Cargar Comprobante" at bounding box center [279, 141] width 146 height 14
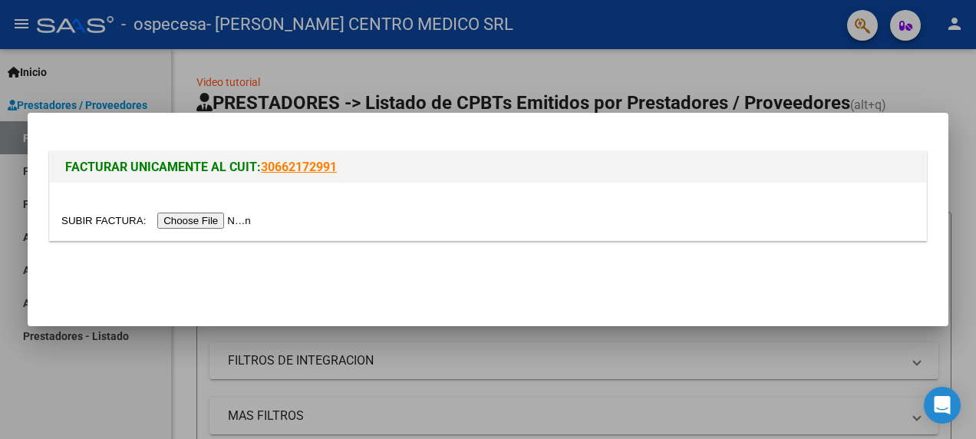
click at [216, 221] on input "file" at bounding box center [158, 221] width 194 height 16
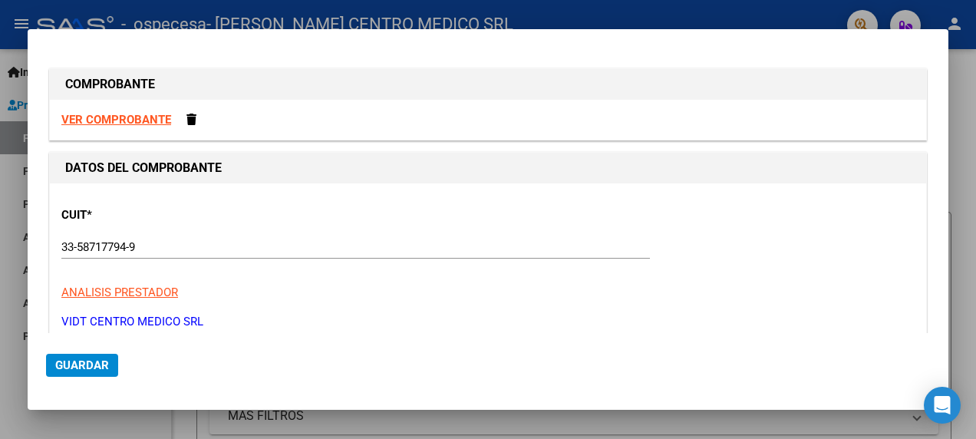
click at [134, 117] on strong "VER COMPROBANTE" at bounding box center [116, 120] width 110 height 14
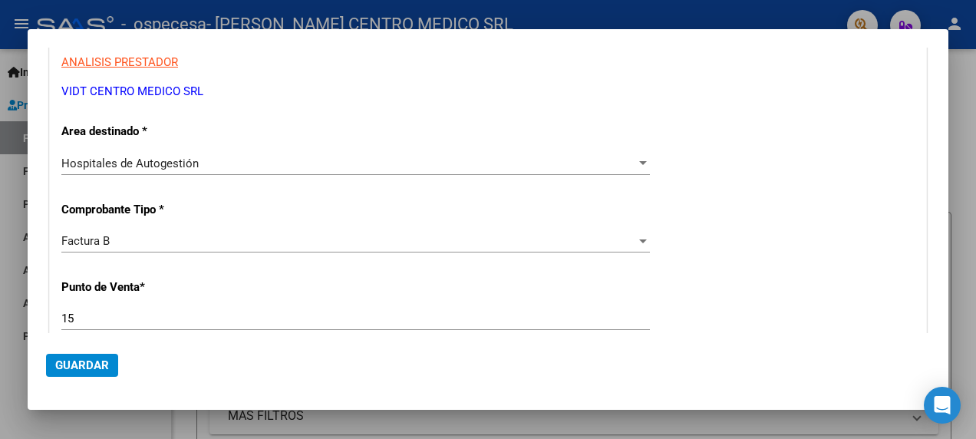
scroll to position [307, 0]
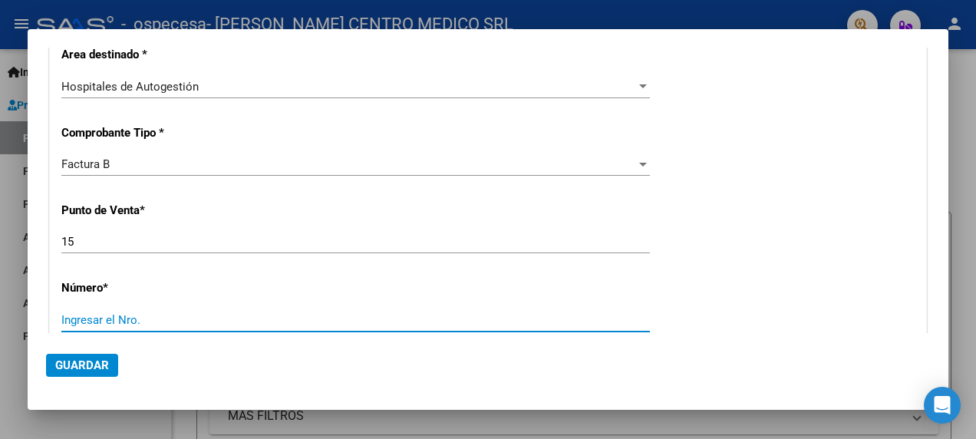
click at [190, 316] on input "Ingresar el Nro." at bounding box center [355, 320] width 589 height 14
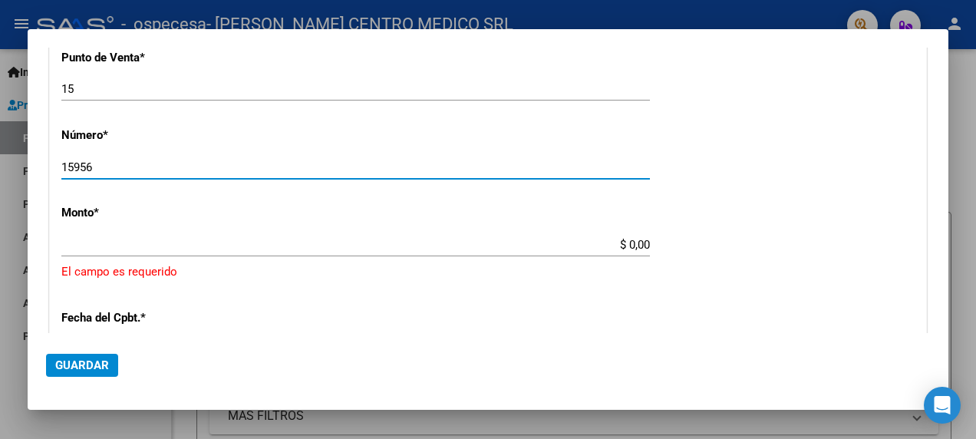
scroll to position [460, 0]
type input "15956"
click at [396, 234] on div "$ 0,00 Ingresar el monto" at bounding box center [355, 243] width 589 height 23
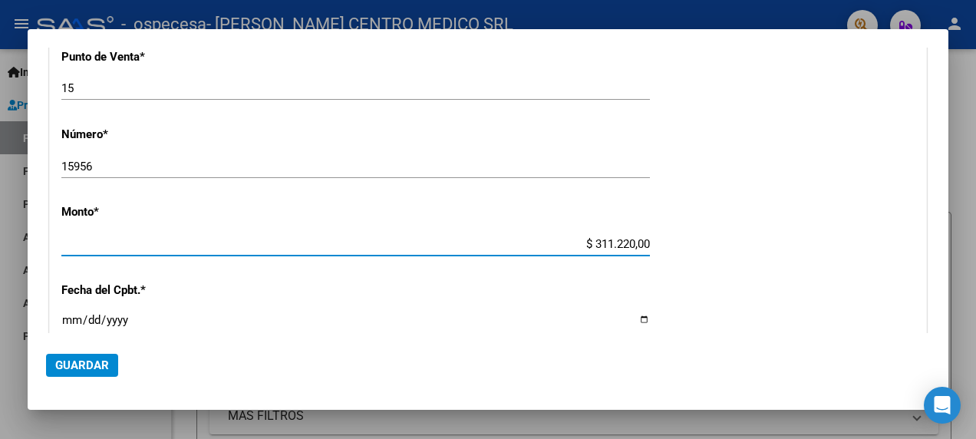
type input "$ 3.112.200,00"
click at [381, 56] on div "CUIT * 33-58717794-9 Ingresar CUIT ANALISIS PRESTADOR [PERSON_NAME] CENTRO MEDI…" at bounding box center [488, 228] width 876 height 1010
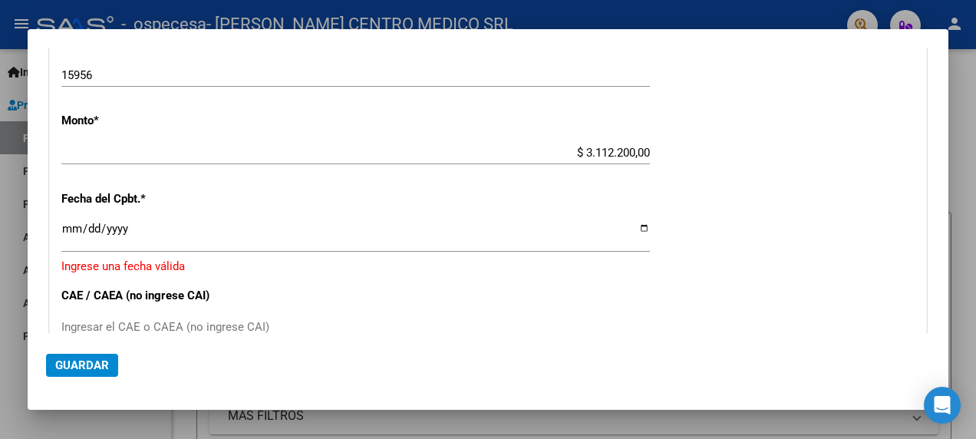
scroll to position [691, 0]
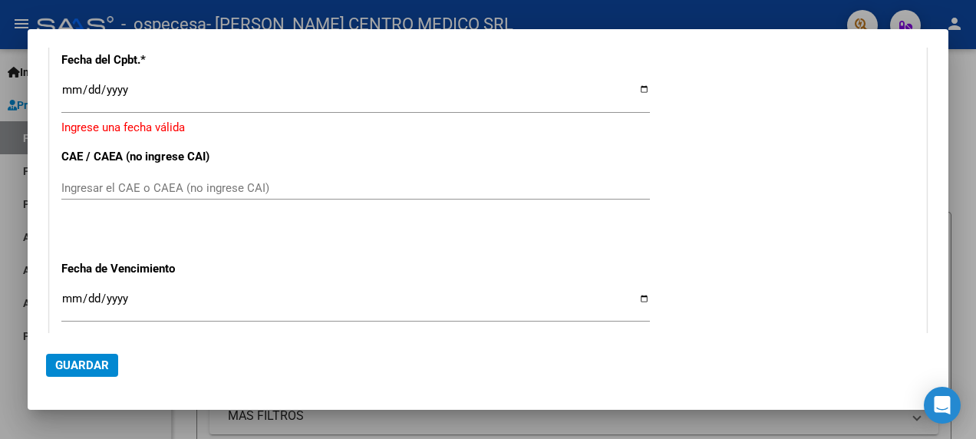
click at [634, 87] on input "Ingresar la fecha" at bounding box center [355, 96] width 589 height 25
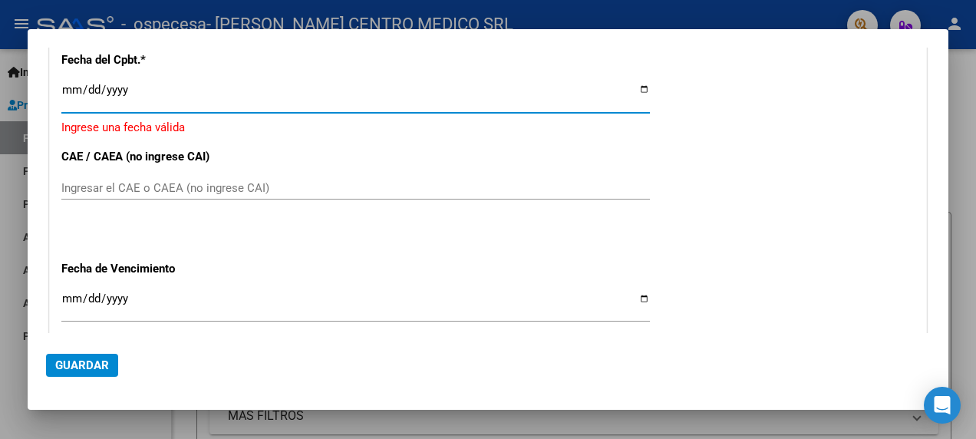
type input "[DATE]"
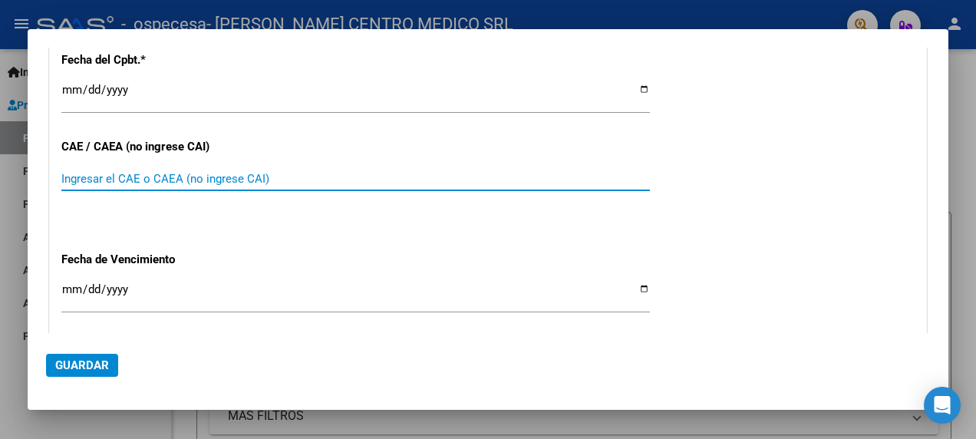
click at [241, 175] on input "Ingresar el CAE o CAEA (no ingrese CAI)" at bounding box center [355, 179] width 589 height 14
paste input "75369499649041"
type input "75369499649041"
click at [629, 285] on input "Ingresar la fecha" at bounding box center [355, 295] width 589 height 25
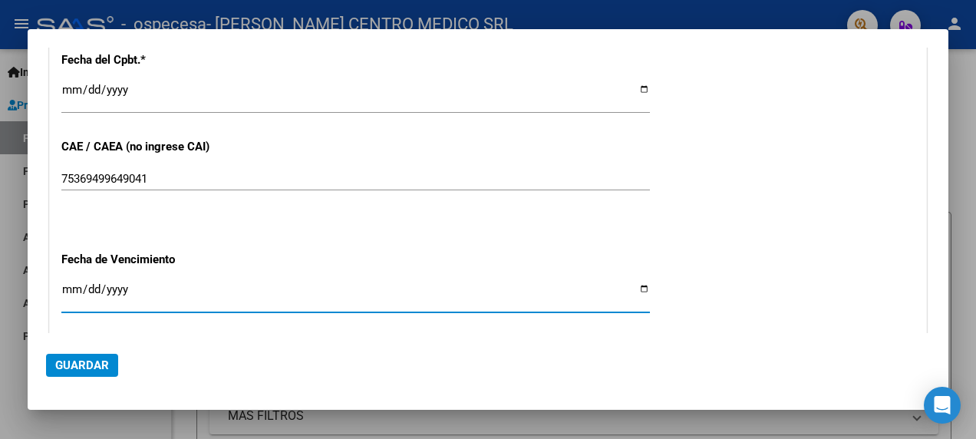
click at [635, 289] on input "Ingresar la fecha" at bounding box center [355, 295] width 589 height 25
type input "[DATE]"
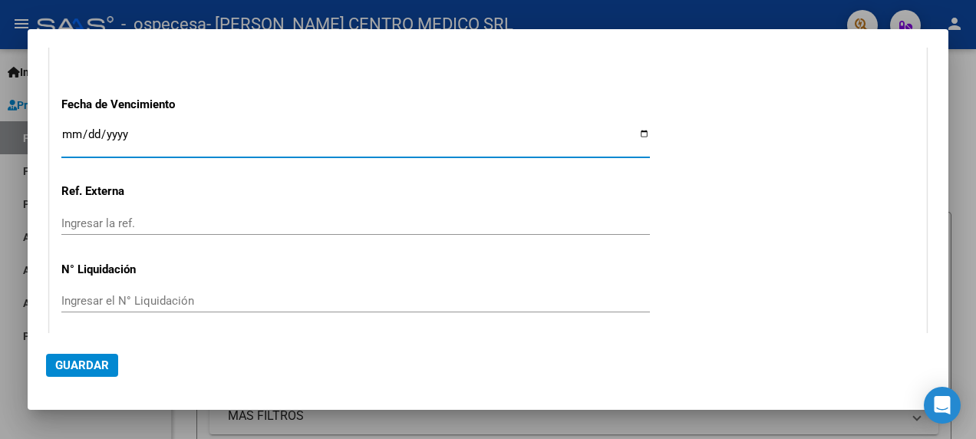
scroll to position [899, 0]
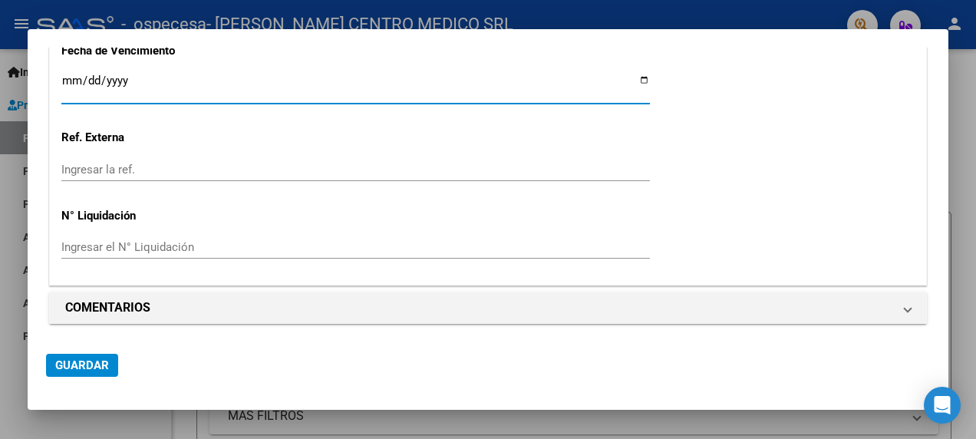
click at [99, 356] on button "Guardar" at bounding box center [82, 365] width 72 height 23
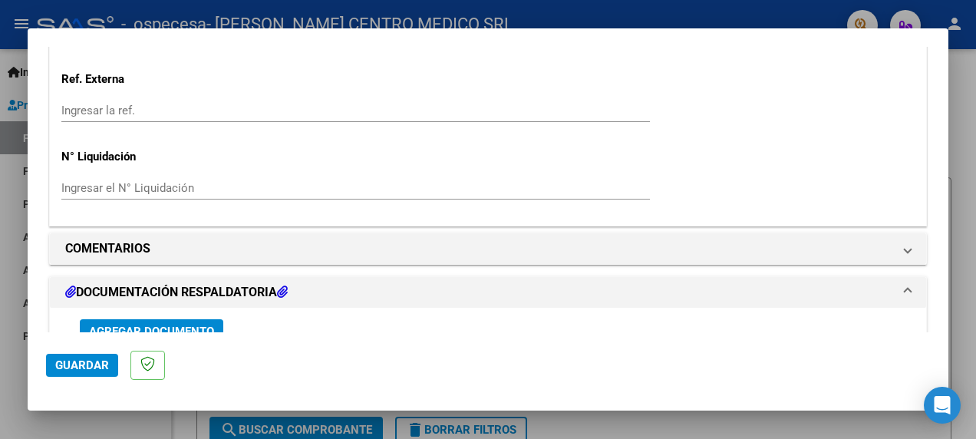
scroll to position [1151, 0]
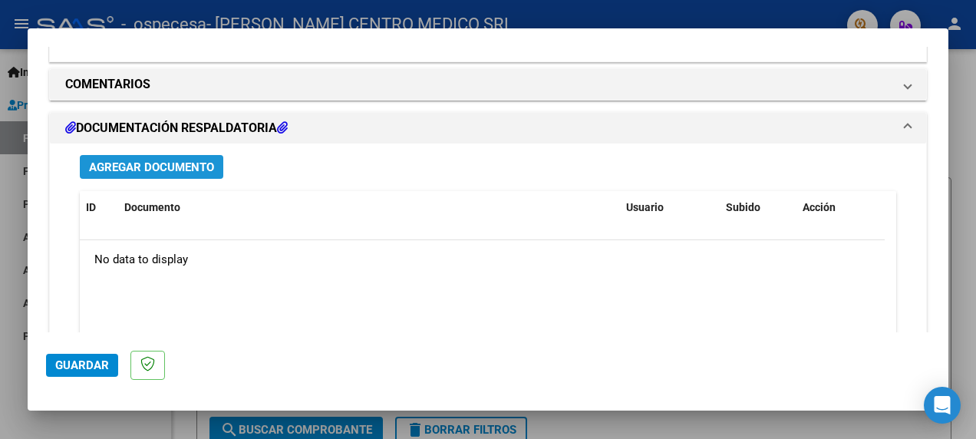
click at [173, 167] on span "Agregar Documento" at bounding box center [151, 167] width 125 height 14
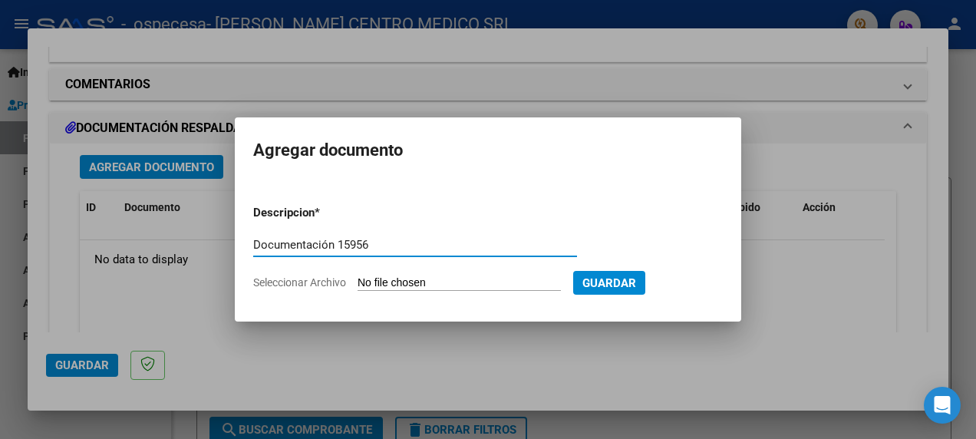
type input "Documentación 15956"
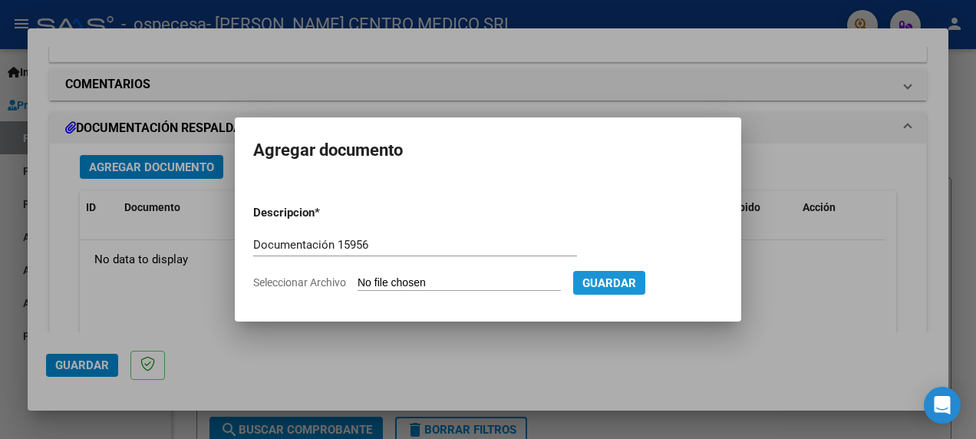
click at [636, 280] on span "Guardar" at bounding box center [609, 283] width 54 height 14
click at [533, 282] on input "Seleccionar Archivo" at bounding box center [459, 283] width 203 height 15
type input "C:\fakepath\Ceramica 15956 DOC.pdf"
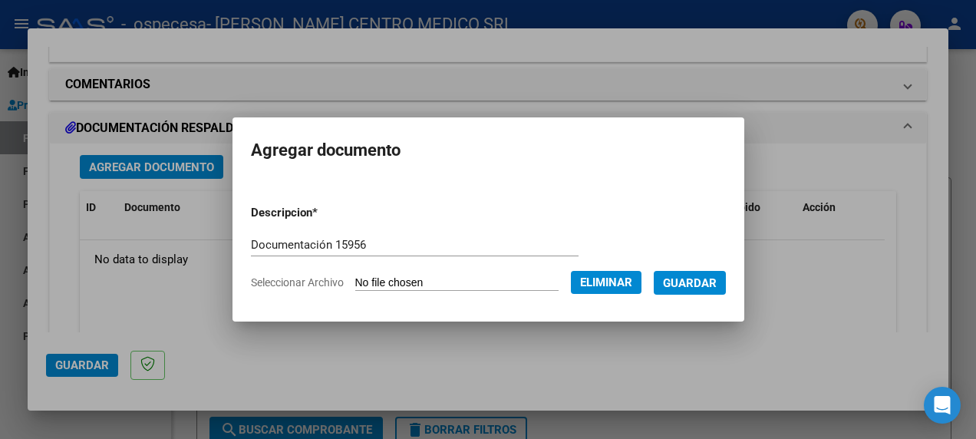
click at [696, 281] on span "Guardar" at bounding box center [690, 283] width 54 height 14
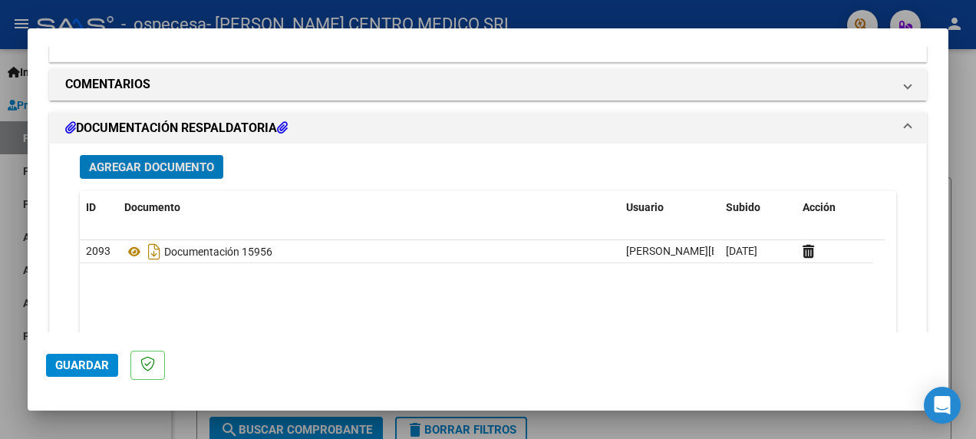
scroll to position [1381, 0]
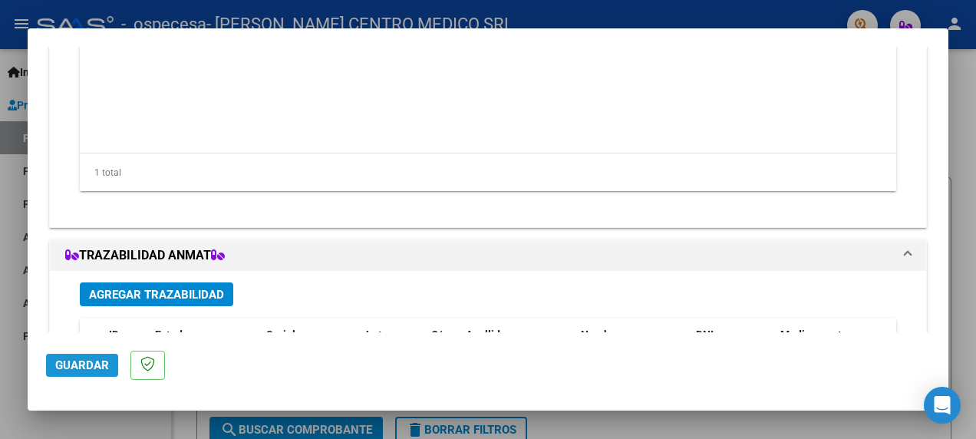
click at [95, 367] on span "Guardar" at bounding box center [82, 365] width 54 height 14
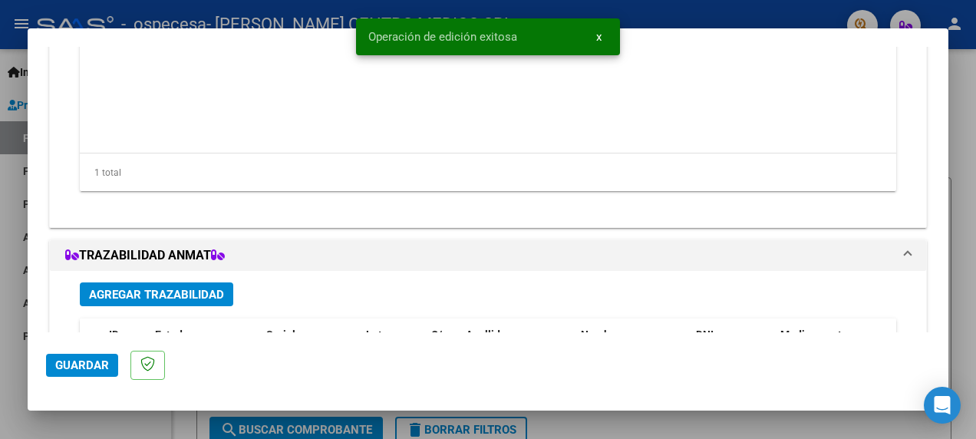
scroll to position [1644, 0]
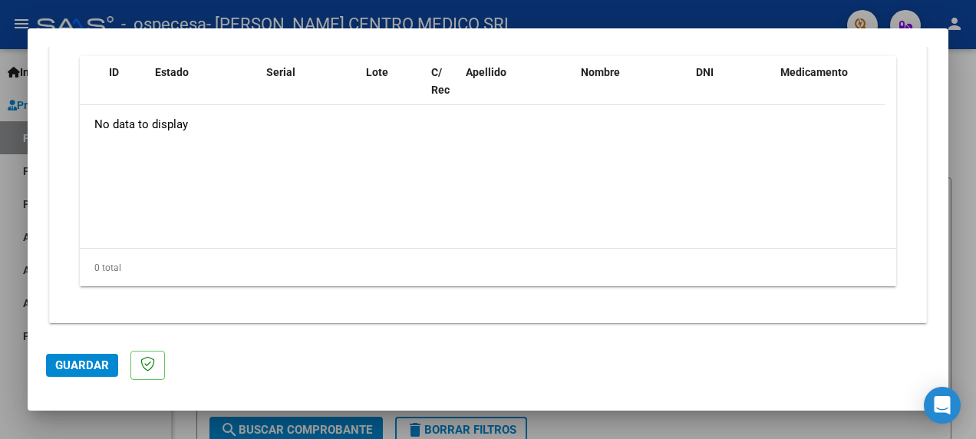
click at [955, 102] on div at bounding box center [488, 219] width 976 height 439
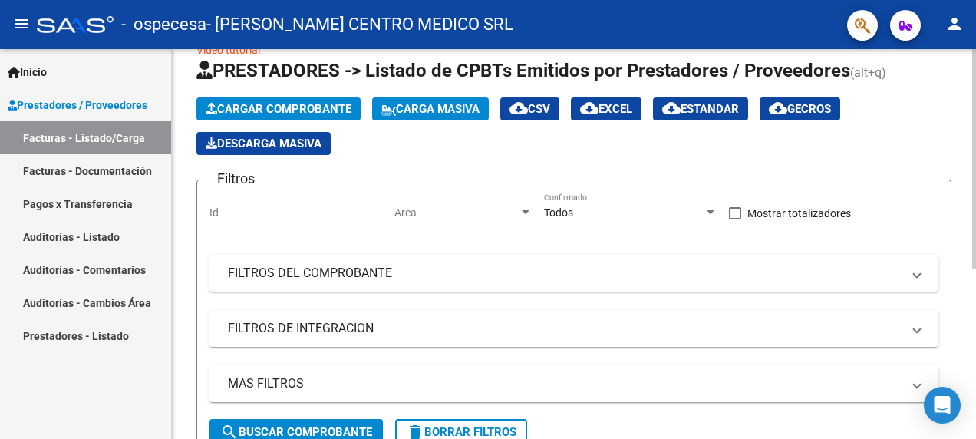
scroll to position [0, 0]
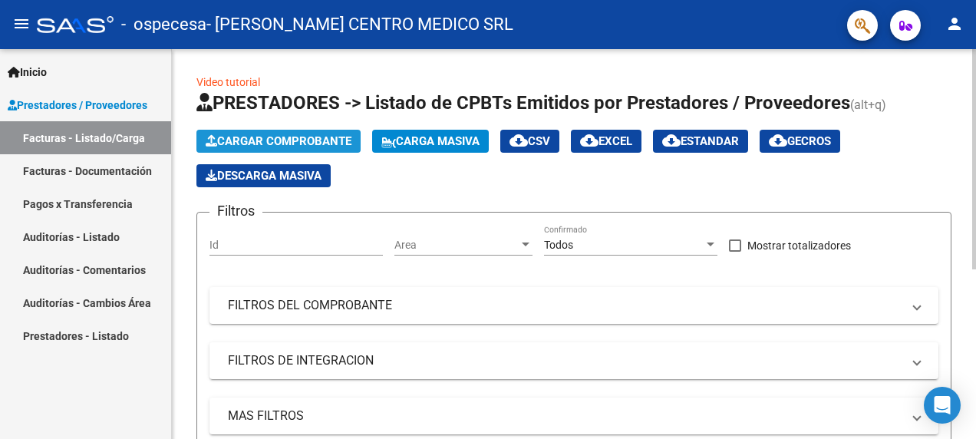
click at [286, 134] on span "Cargar Comprobante" at bounding box center [279, 141] width 146 height 14
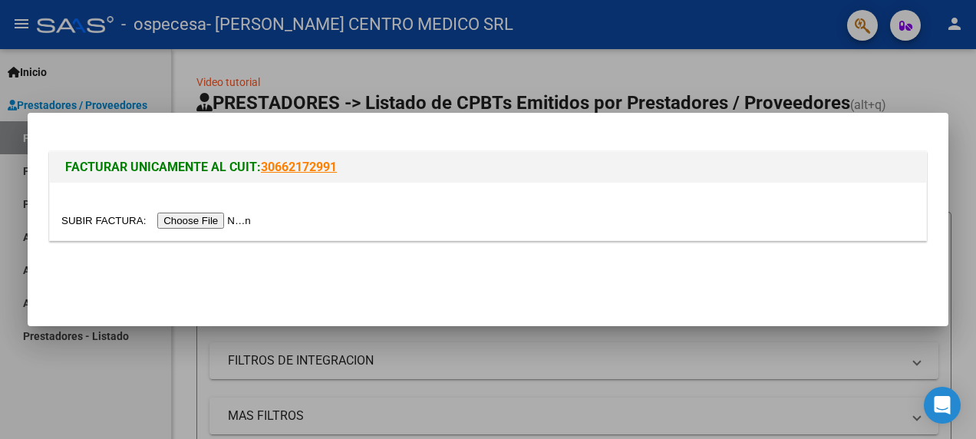
click at [210, 221] on input "file" at bounding box center [158, 221] width 194 height 16
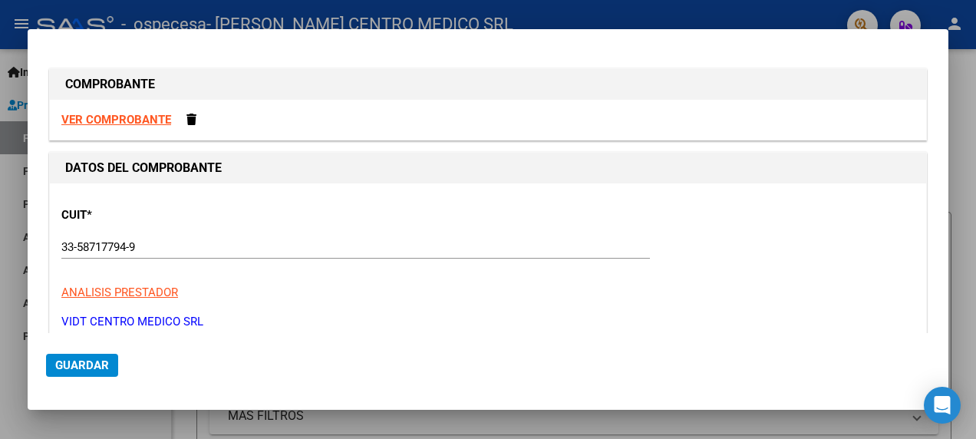
click at [152, 120] on strong "VER COMPROBANTE" at bounding box center [116, 120] width 110 height 14
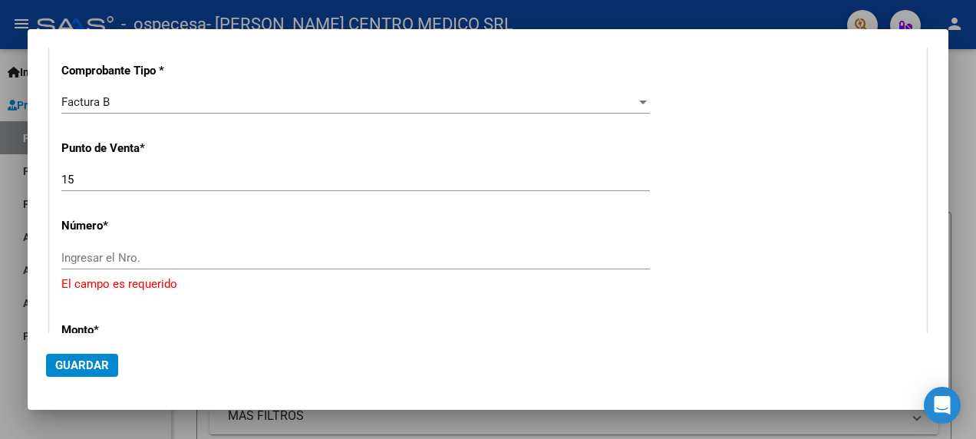
scroll to position [384, 0]
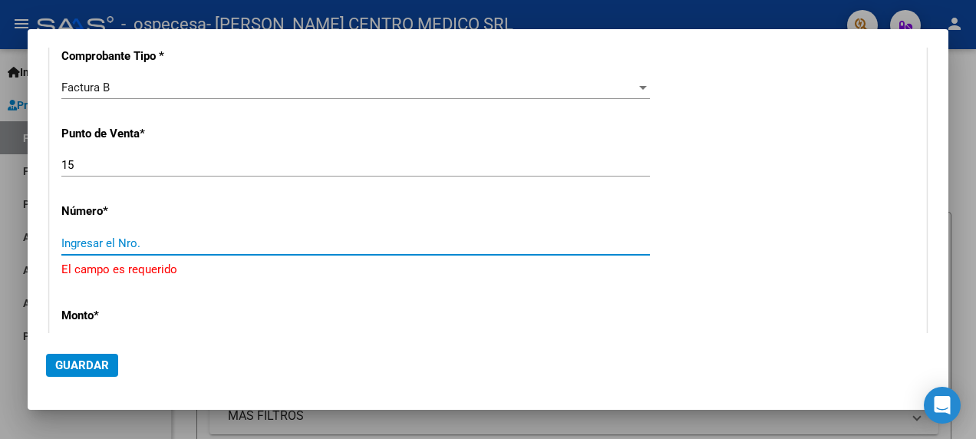
click at [214, 243] on input "Ingresar el Nro." at bounding box center [355, 243] width 589 height 14
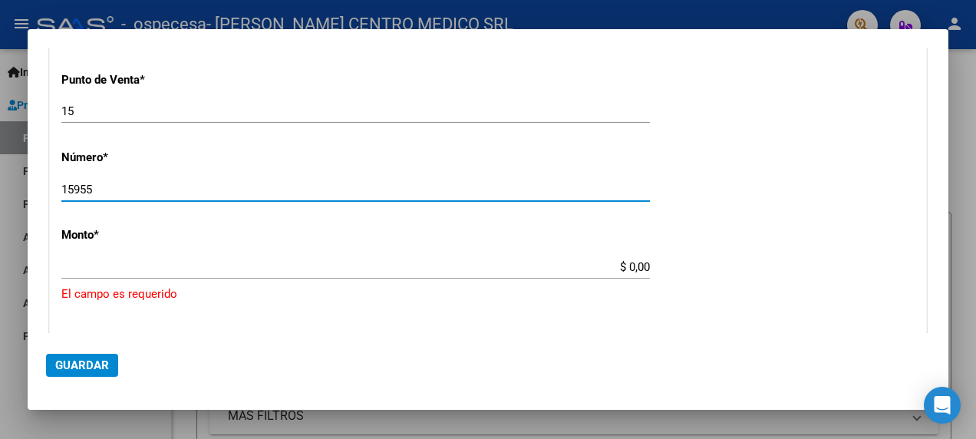
scroll to position [460, 0]
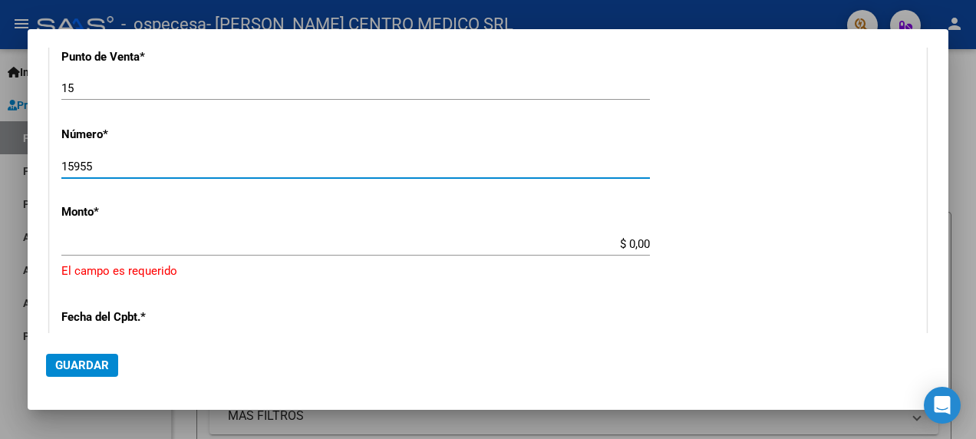
type input "15955"
click at [636, 245] on input "$ 0,00" at bounding box center [355, 244] width 589 height 14
click at [642, 241] on app-form-text-field "Monto * $ 0,00 Ingresar el monto [GEOGRAPHIC_DATA] es requerido" at bounding box center [487, 242] width 853 height 74
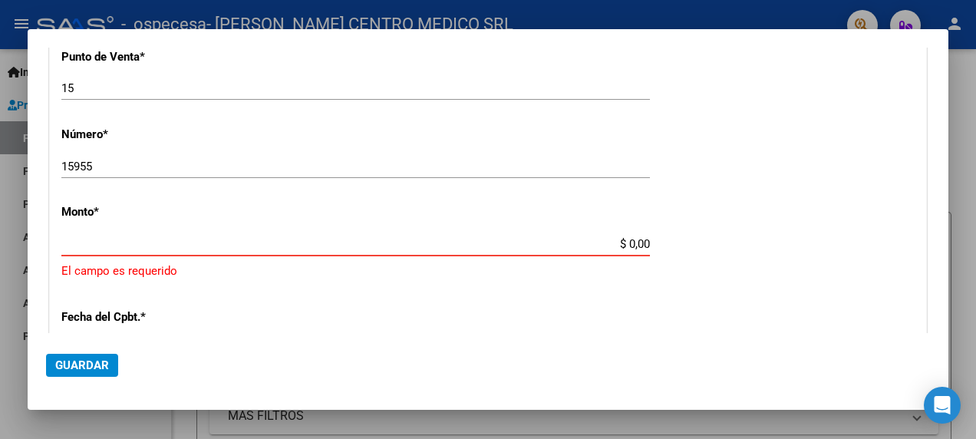
click at [641, 246] on input "$ 0,00" at bounding box center [355, 244] width 589 height 14
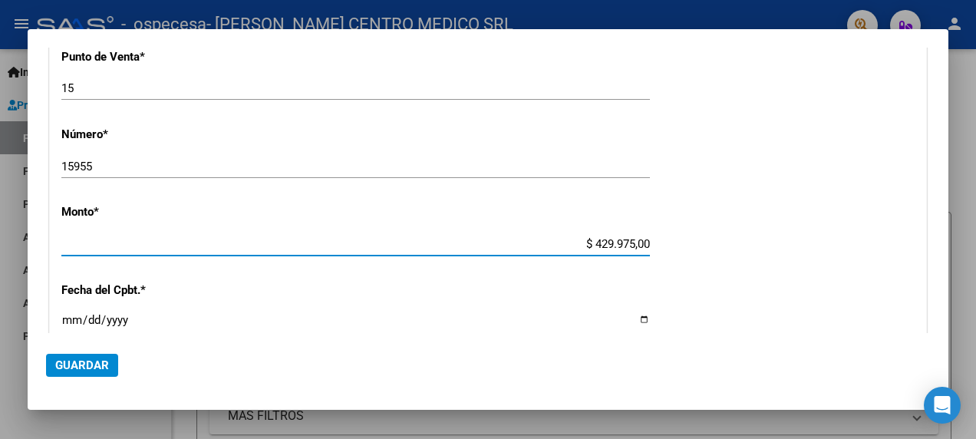
type input "$ 4.299.750,00"
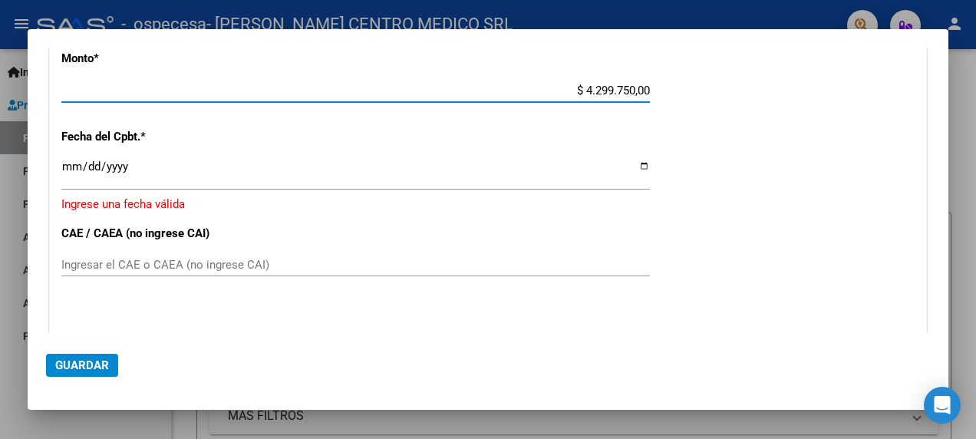
click at [633, 164] on input "Ingresar la fecha" at bounding box center [355, 172] width 589 height 25
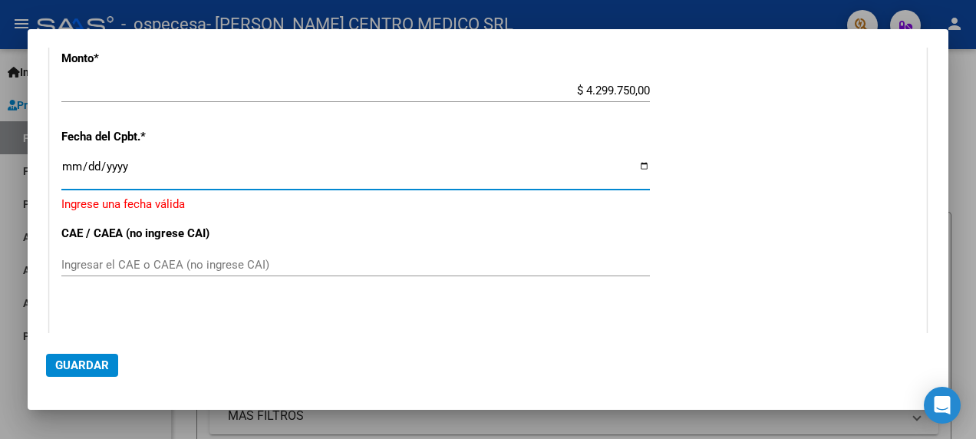
type input "[DATE]"
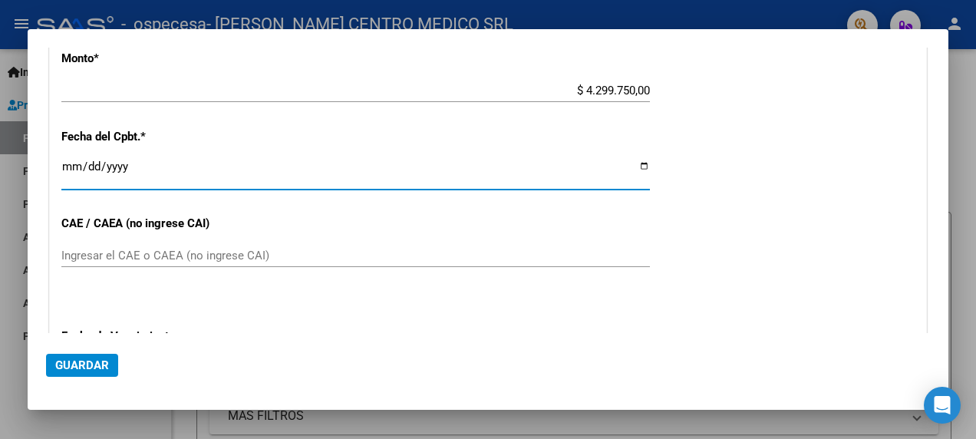
click at [126, 259] on input "Ingresar el CAE o CAEA (no ingrese CAI)" at bounding box center [355, 256] width 589 height 14
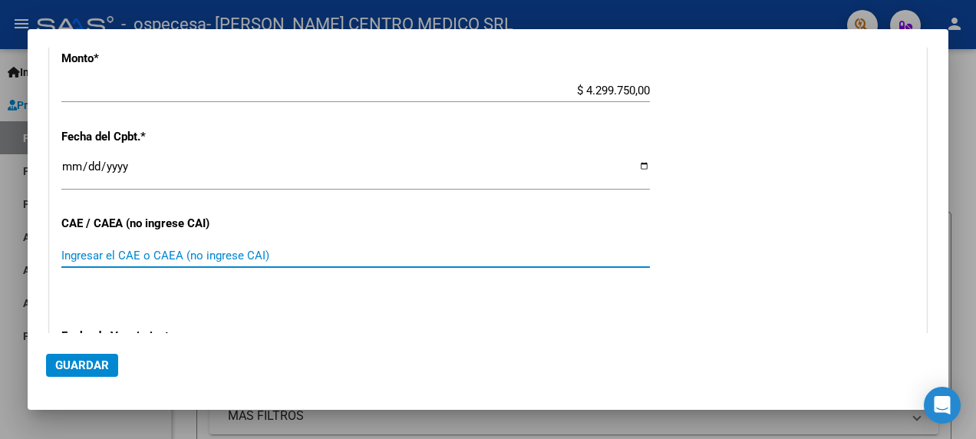
paste input "75369499411485"
type input "75369499411485"
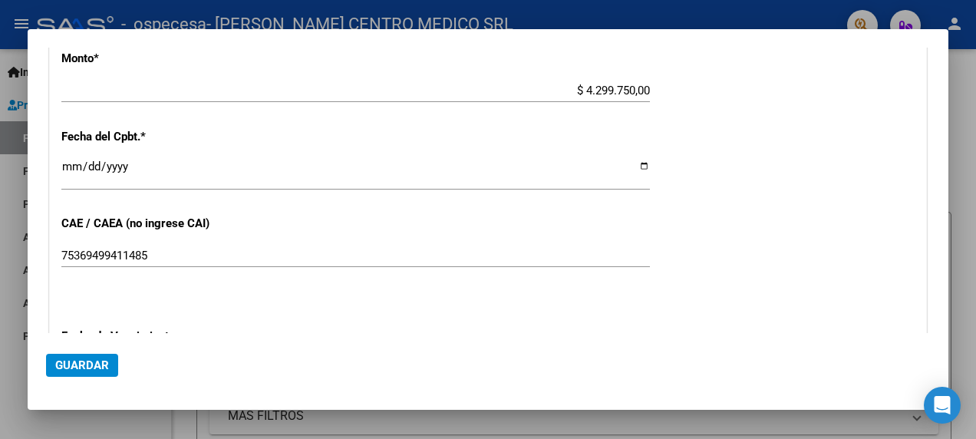
click at [397, 275] on div "75369499411485 Ingresar el CAE o CAEA (no ingrese CAI)" at bounding box center [355, 263] width 589 height 38
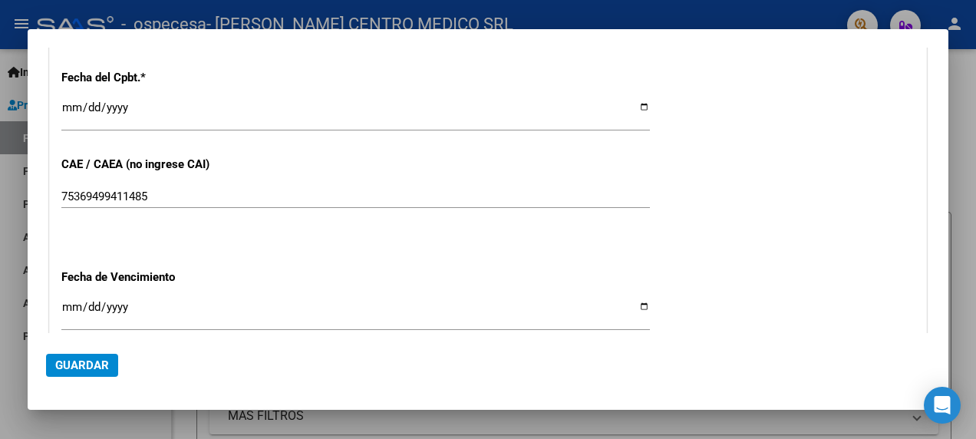
scroll to position [844, 0]
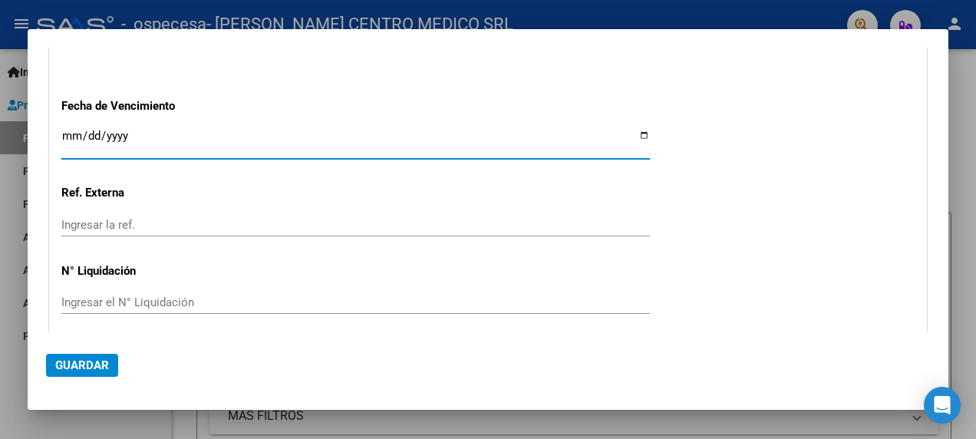
click at [631, 134] on input "Ingresar la fecha" at bounding box center [355, 142] width 589 height 25
click at [638, 136] on input "Ingresar la fecha" at bounding box center [355, 142] width 589 height 25
type input "[DATE]"
click at [91, 362] on span "Guardar" at bounding box center [82, 365] width 54 height 14
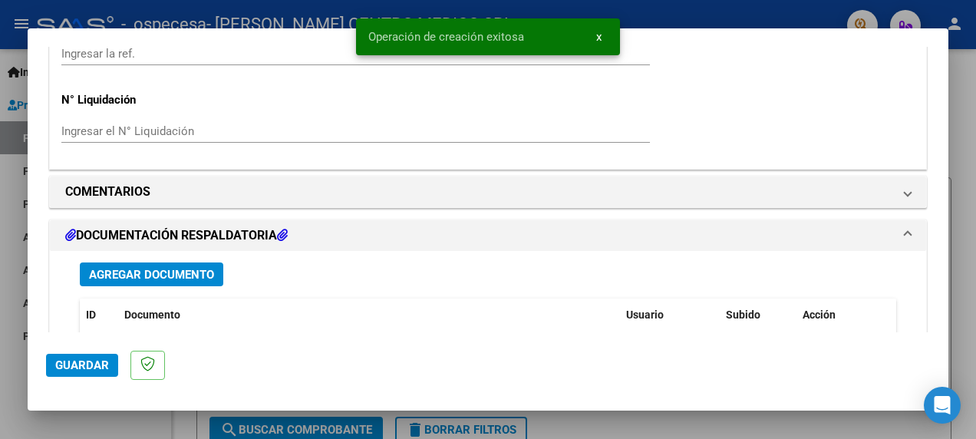
scroll to position [1228, 0]
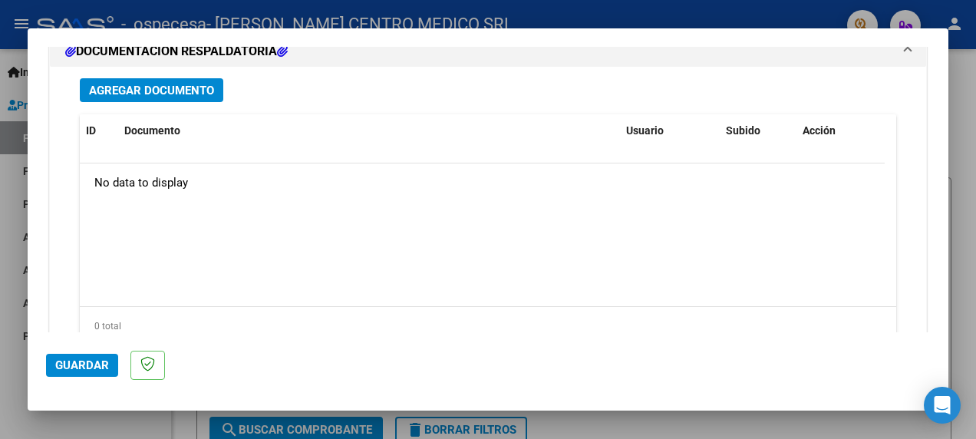
click at [152, 85] on span "Agregar Documento" at bounding box center [151, 91] width 125 height 14
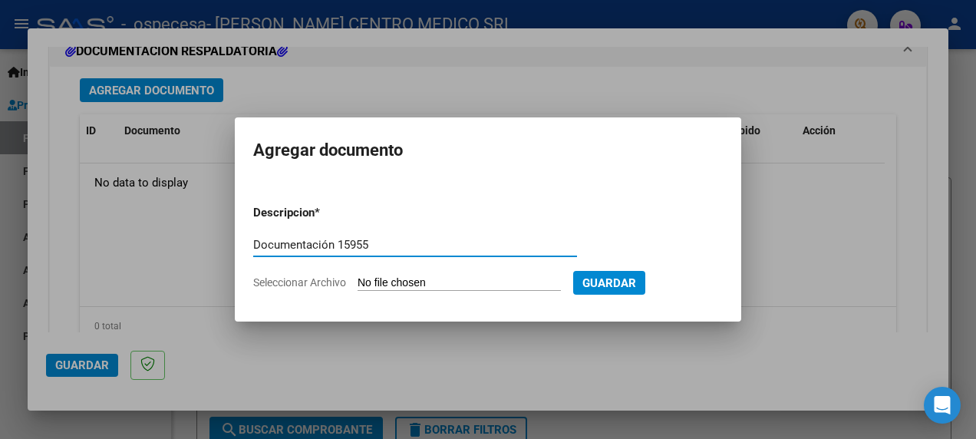
type input "Documentación 15955"
click at [517, 280] on input "Seleccionar Archivo" at bounding box center [459, 283] width 203 height 15
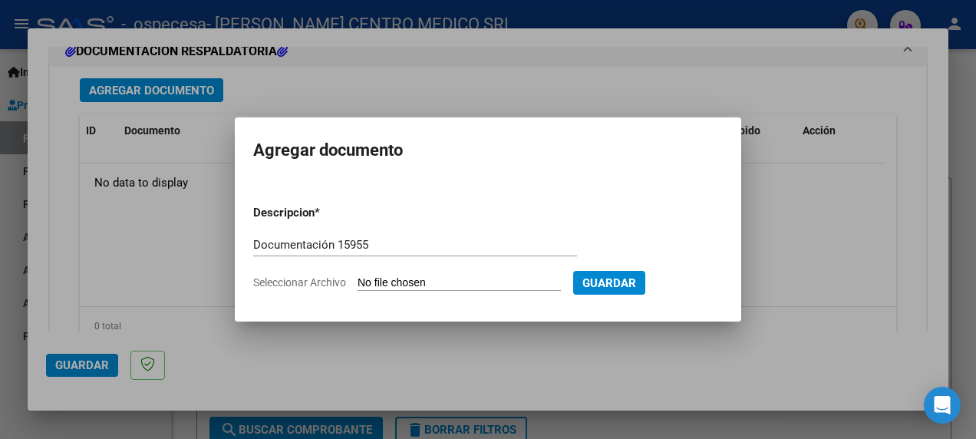
type input "C:\fakepath\Ceramica 15955 DOC.pdf"
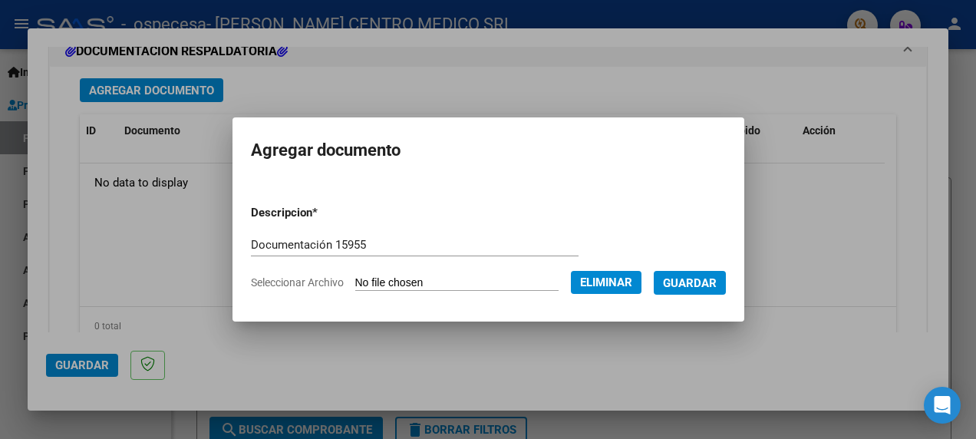
click at [703, 276] on span "Guardar" at bounding box center [690, 283] width 54 height 14
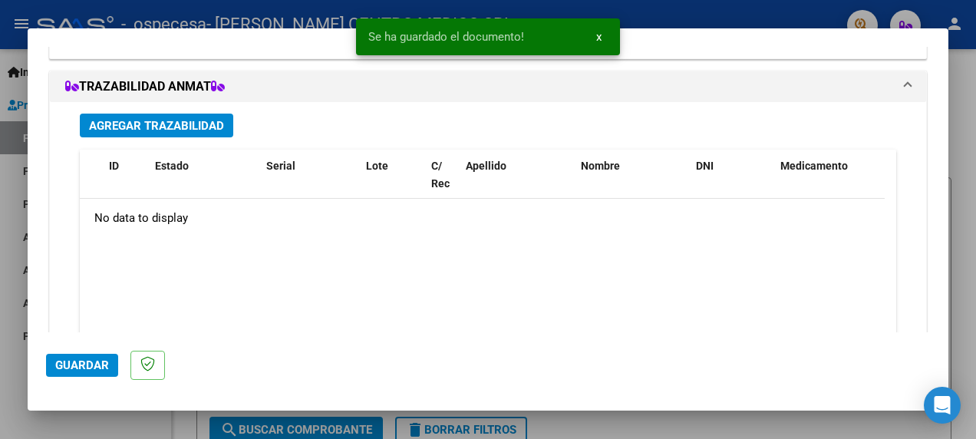
scroll to position [1644, 0]
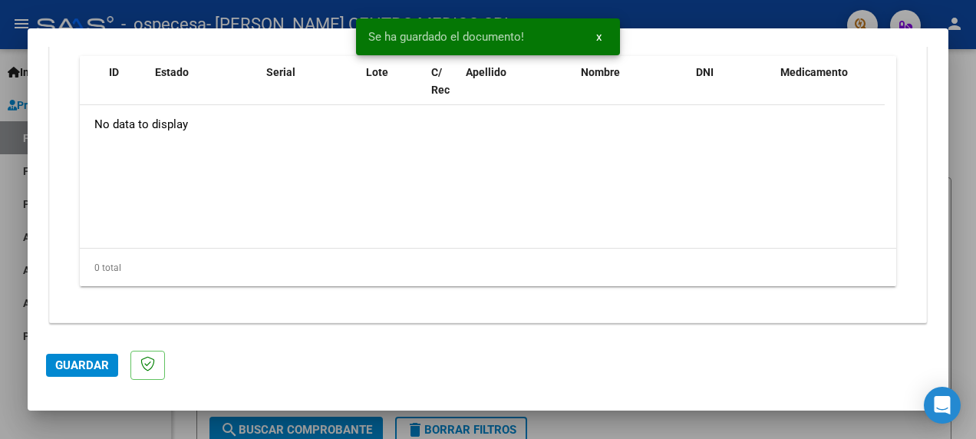
click at [68, 368] on span "Guardar" at bounding box center [82, 365] width 54 height 14
click at [967, 126] on div at bounding box center [488, 219] width 976 height 439
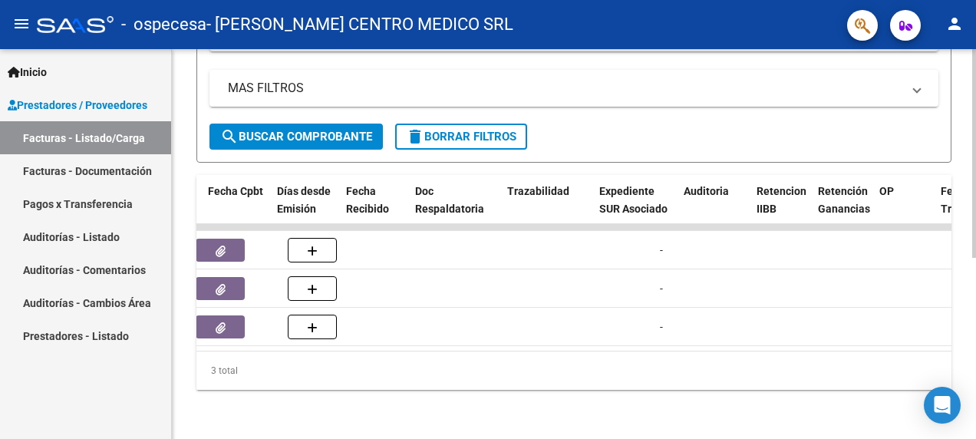
scroll to position [0, 668]
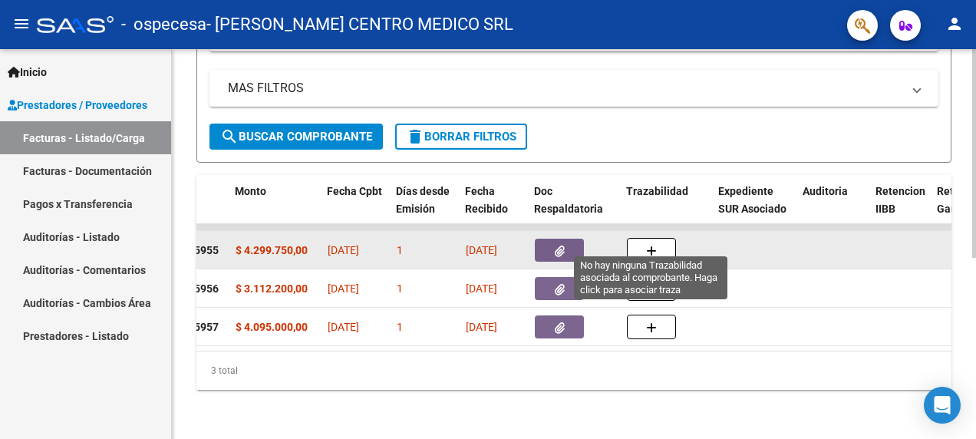
click at [654, 246] on icon "button" at bounding box center [651, 252] width 11 height 12
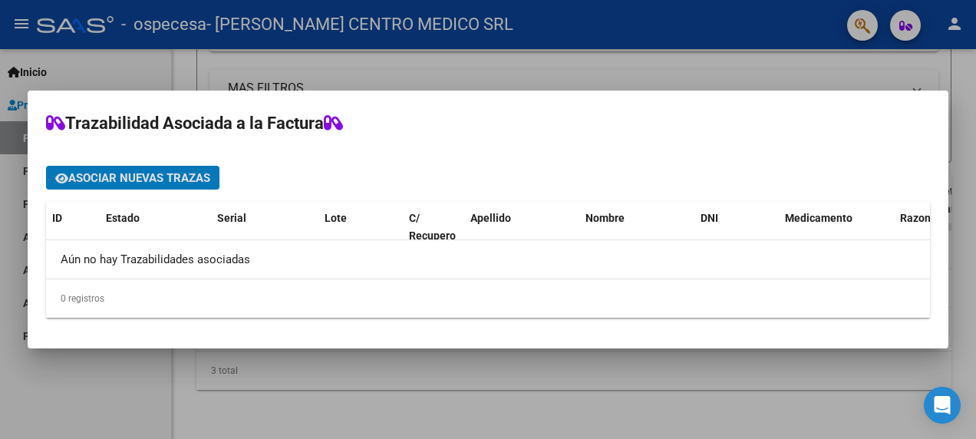
click at [737, 64] on div at bounding box center [488, 219] width 976 height 439
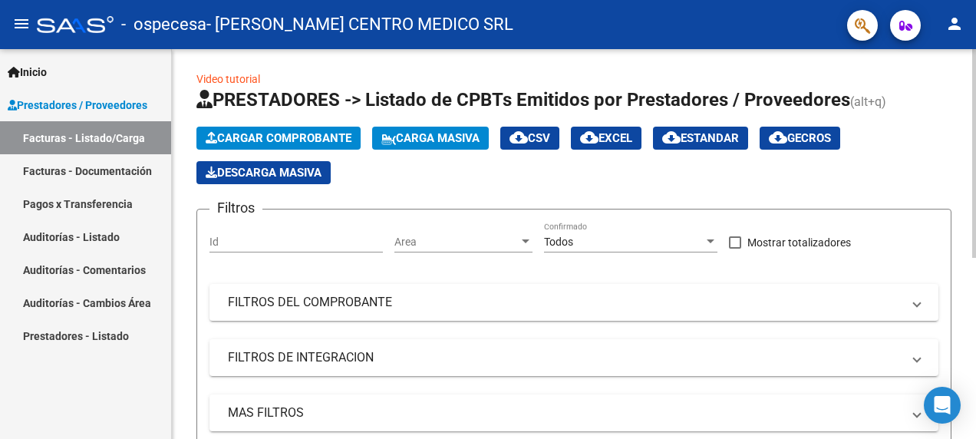
scroll to position [0, 0]
